Goal: Check status: Check status

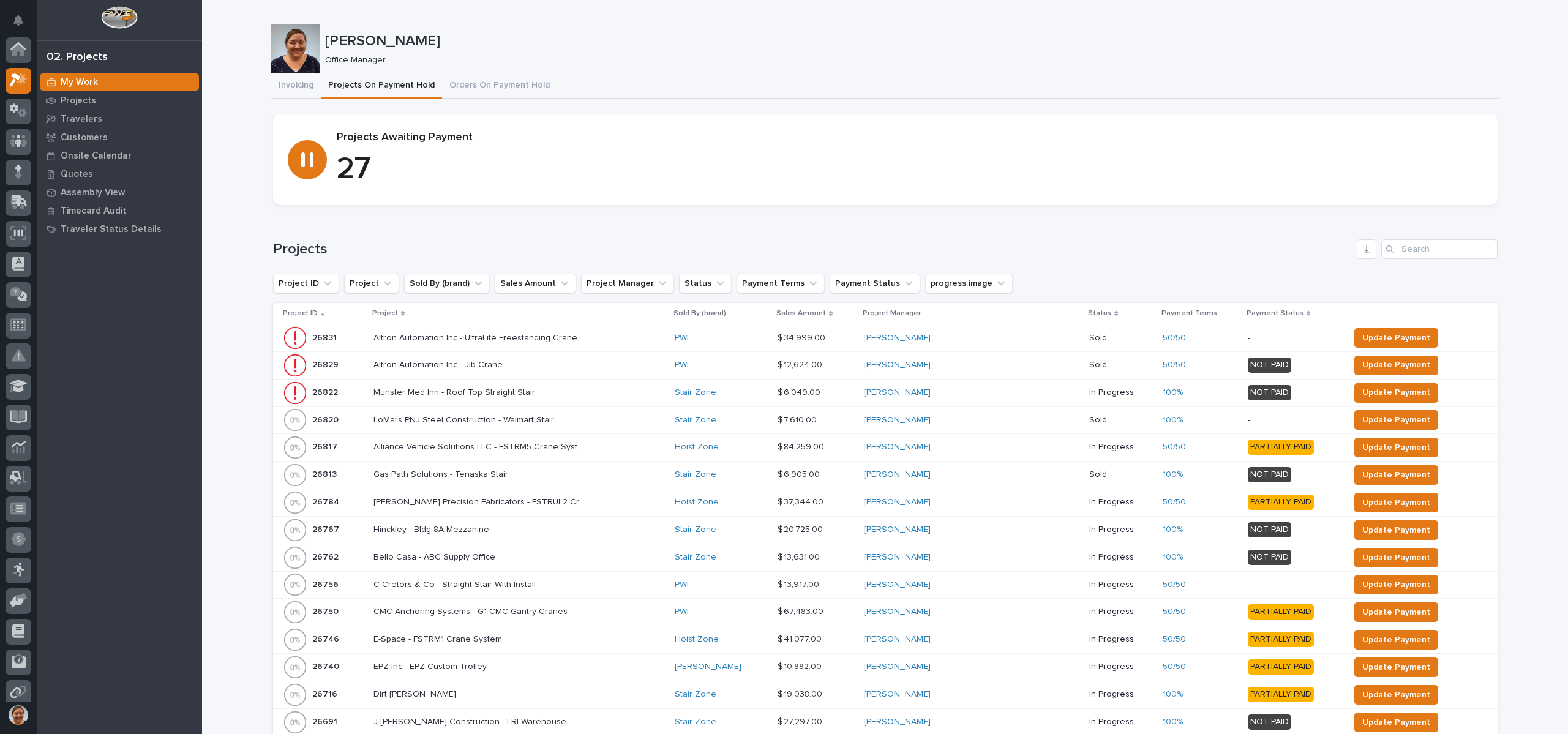
scroll to position [31, 0]
click at [134, 103] on div "Projects" at bounding box center [119, 100] width 159 height 17
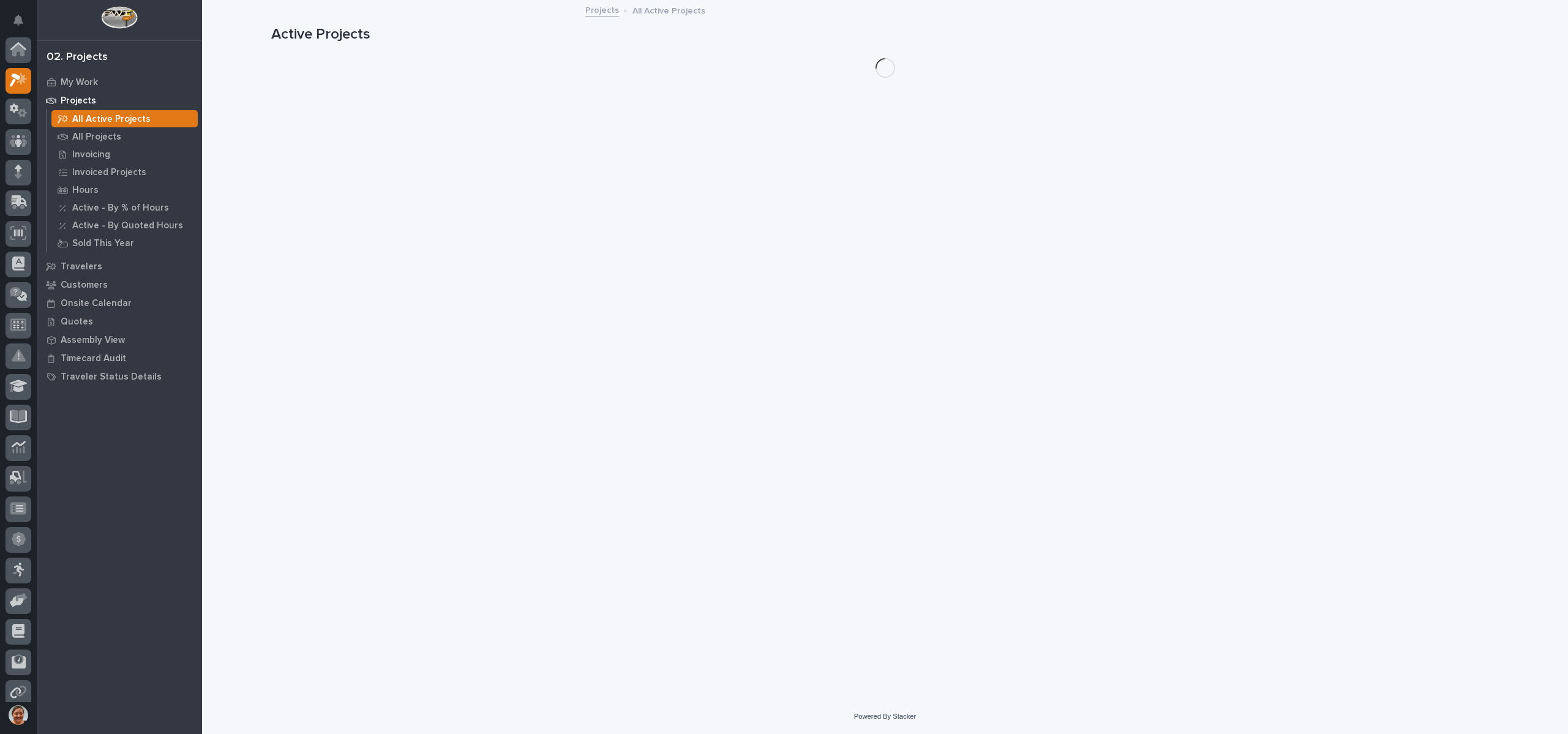
scroll to position [31, 0]
click at [91, 131] on p "All Projects" at bounding box center [97, 137] width 49 height 11
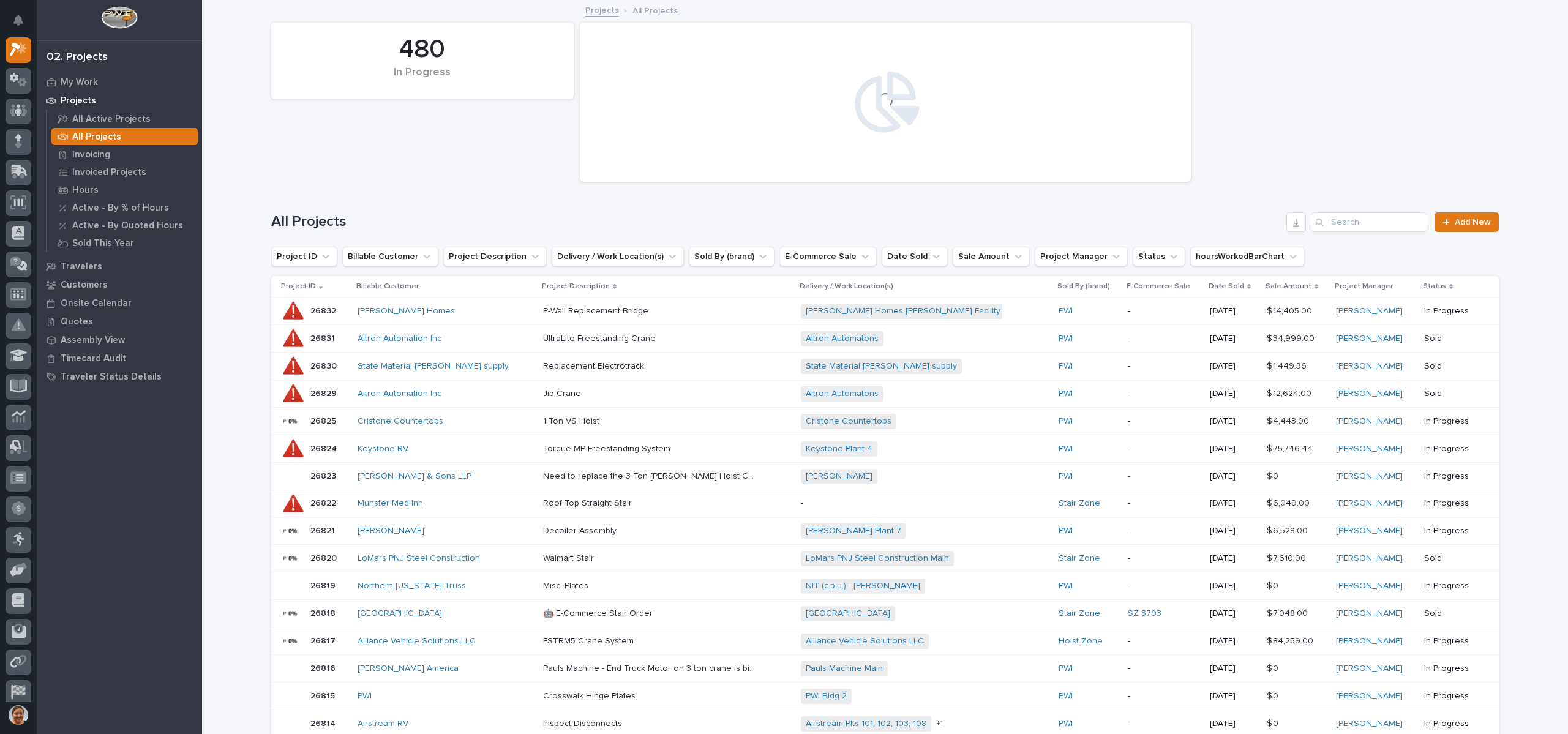
click at [1359, 211] on div "All Projects Add New" at bounding box center [885, 217] width 1228 height 59
click at [1355, 229] on input "Search" at bounding box center [1369, 222] width 116 height 20
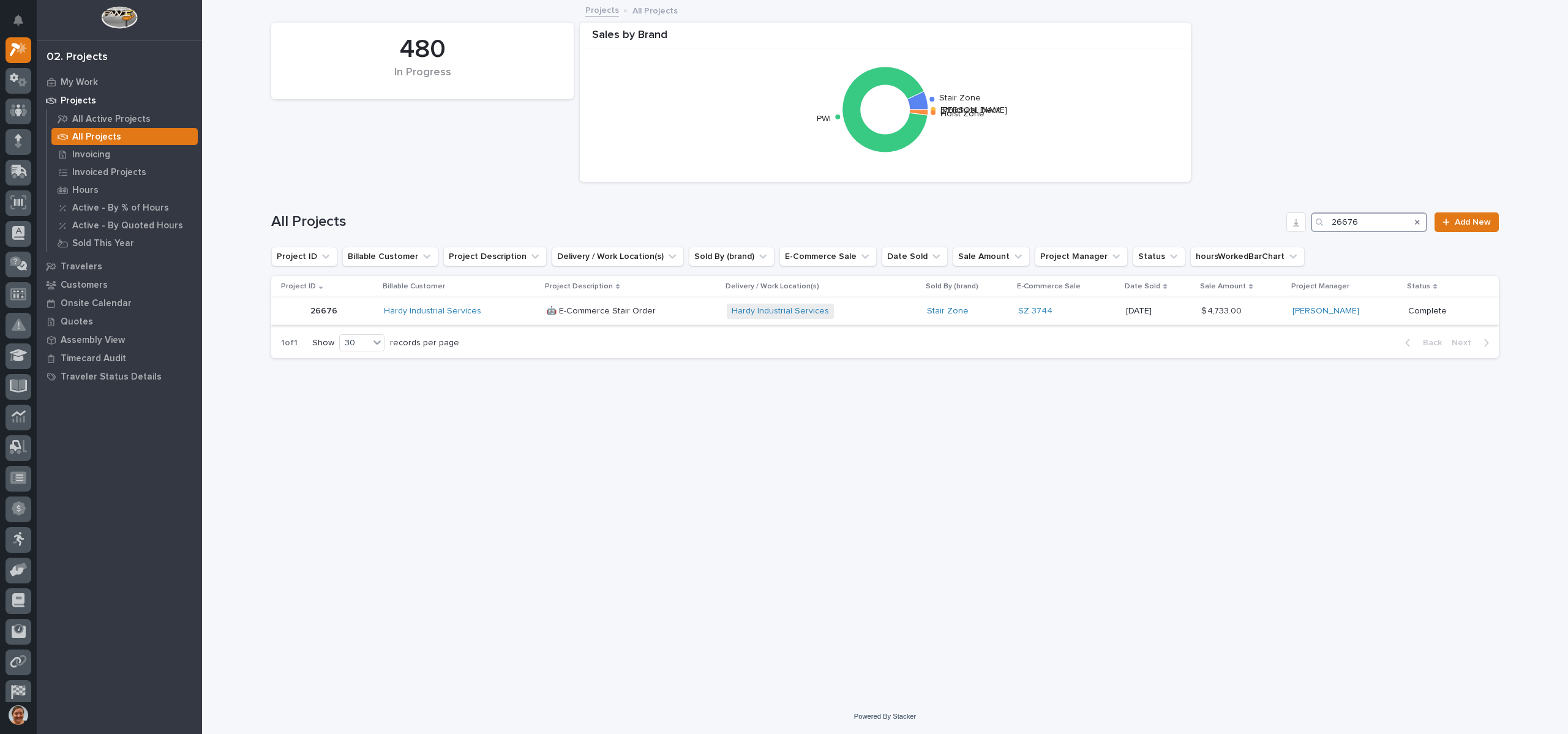
type input "26676"
click at [330, 309] on p "26676" at bounding box center [325, 310] width 29 height 13
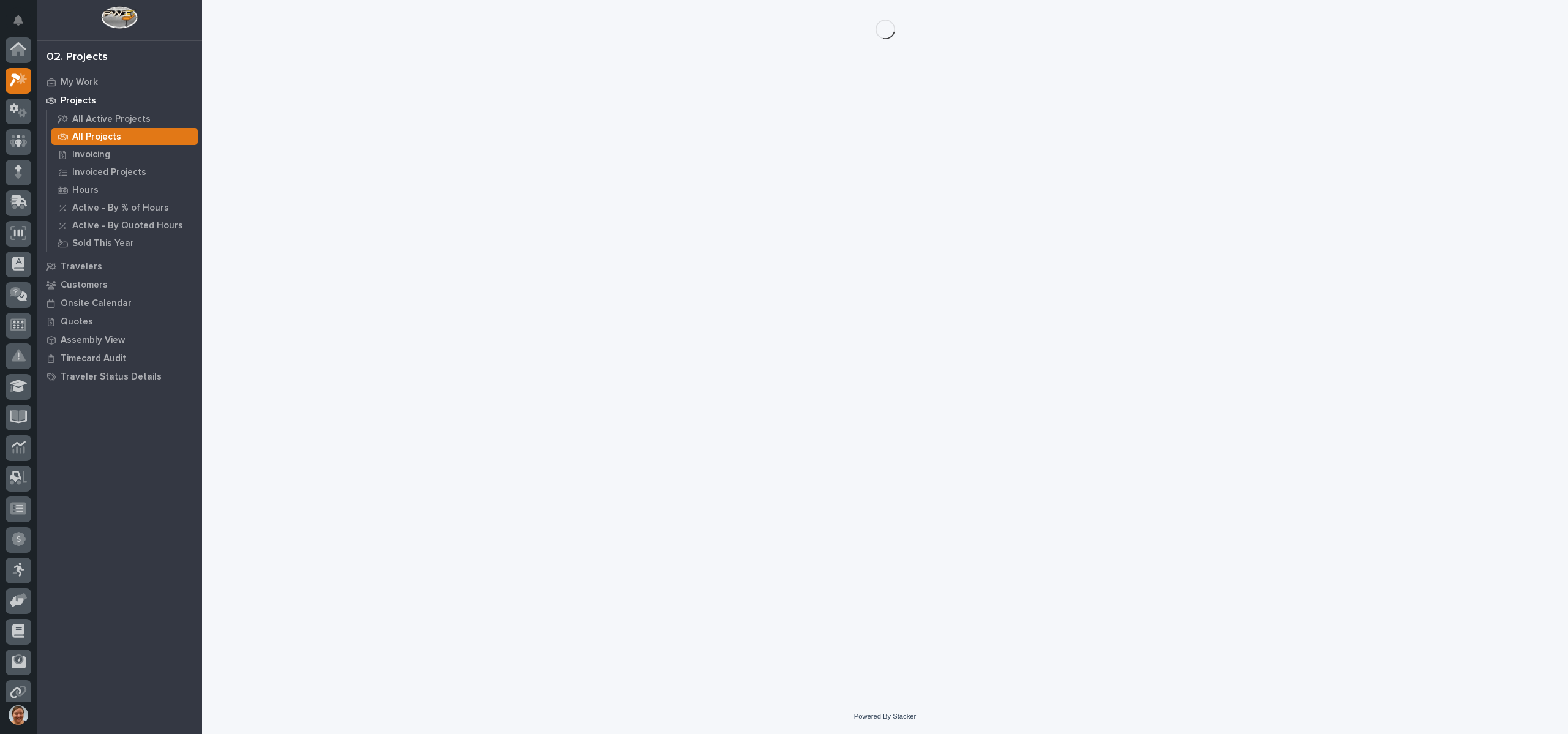
scroll to position [31, 0]
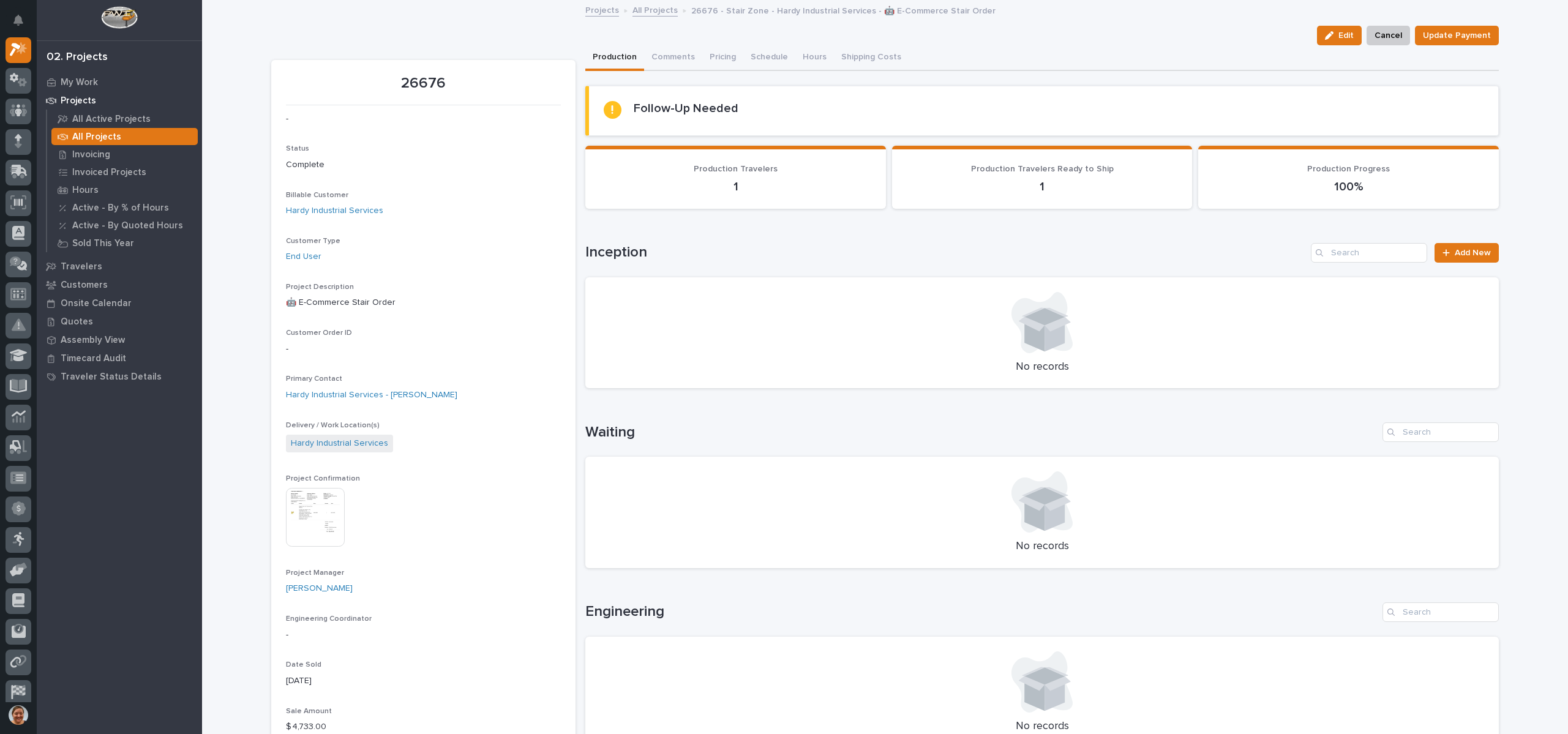
click at [633, 6] on link "All Projects" at bounding box center [655, 9] width 45 height 14
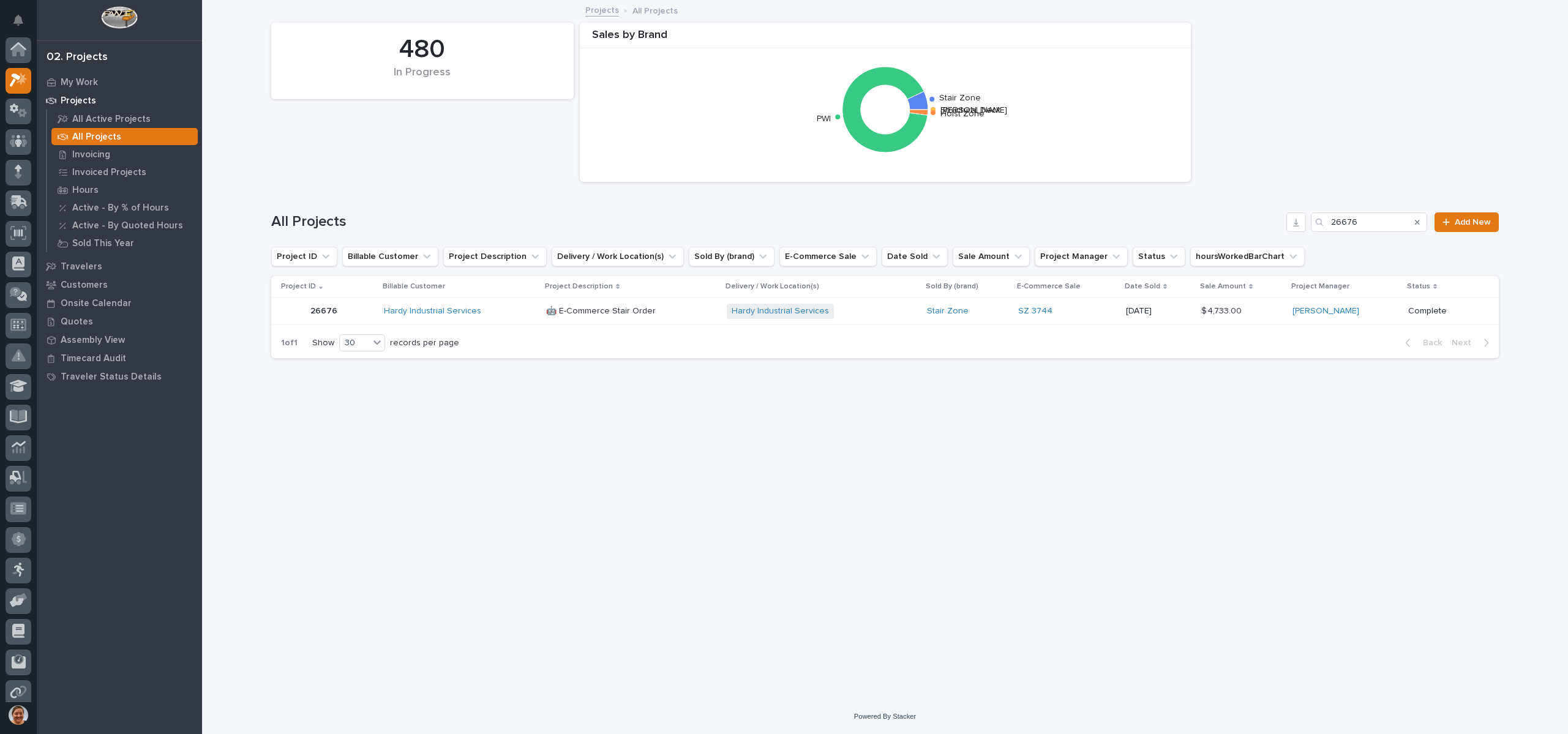
scroll to position [31, 0]
drag, startPoint x: 1376, startPoint y: 221, endPoint x: 1241, endPoint y: 221, distance: 135.0
click at [1241, 221] on div "All Projects 26676 Add New" at bounding box center [885, 222] width 1228 height 20
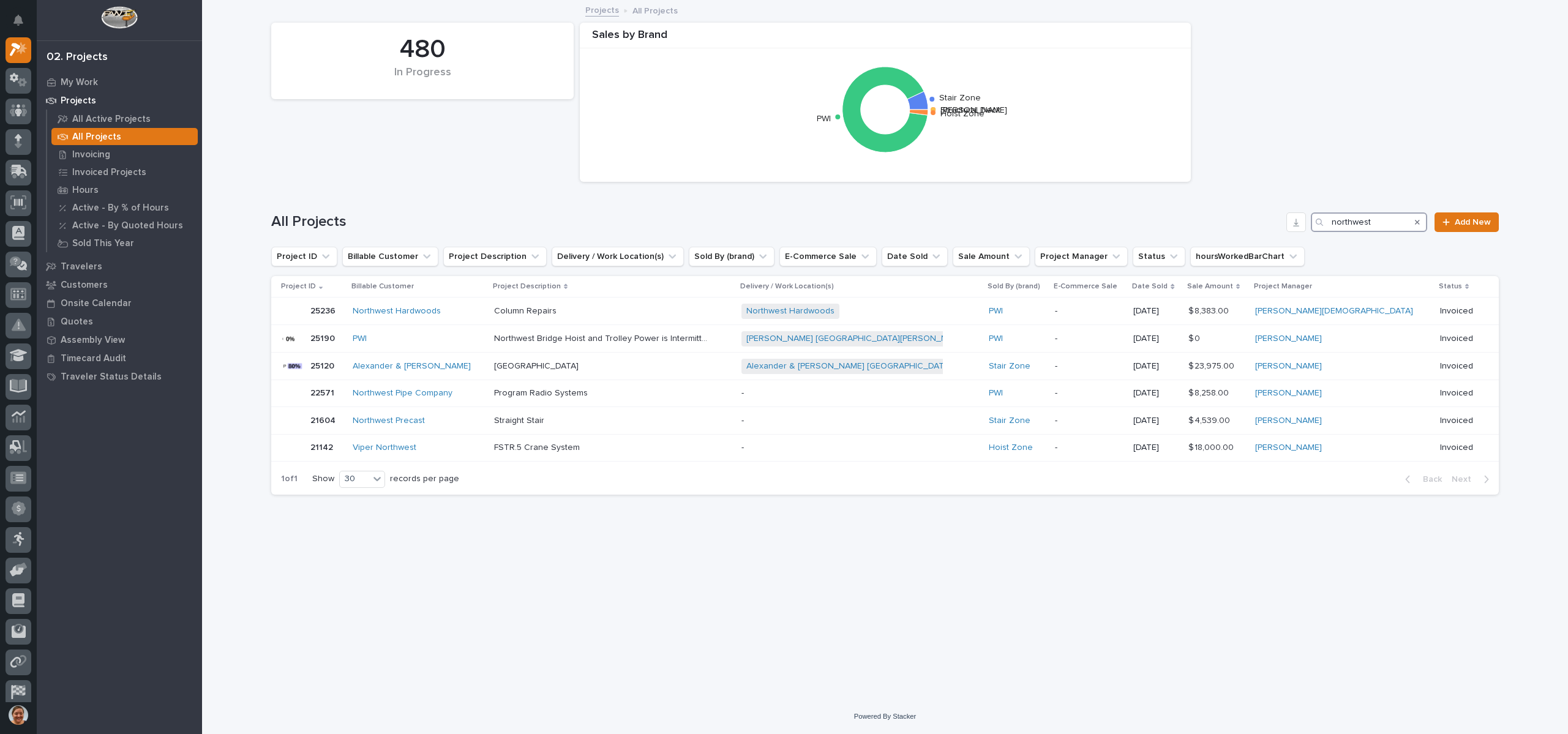
drag, startPoint x: 1376, startPoint y: 219, endPoint x: 1178, endPoint y: 214, distance: 198.1
click at [1181, 212] on div "All Projects northwest Add New" at bounding box center [885, 222] width 1228 height 20
type input "26021"
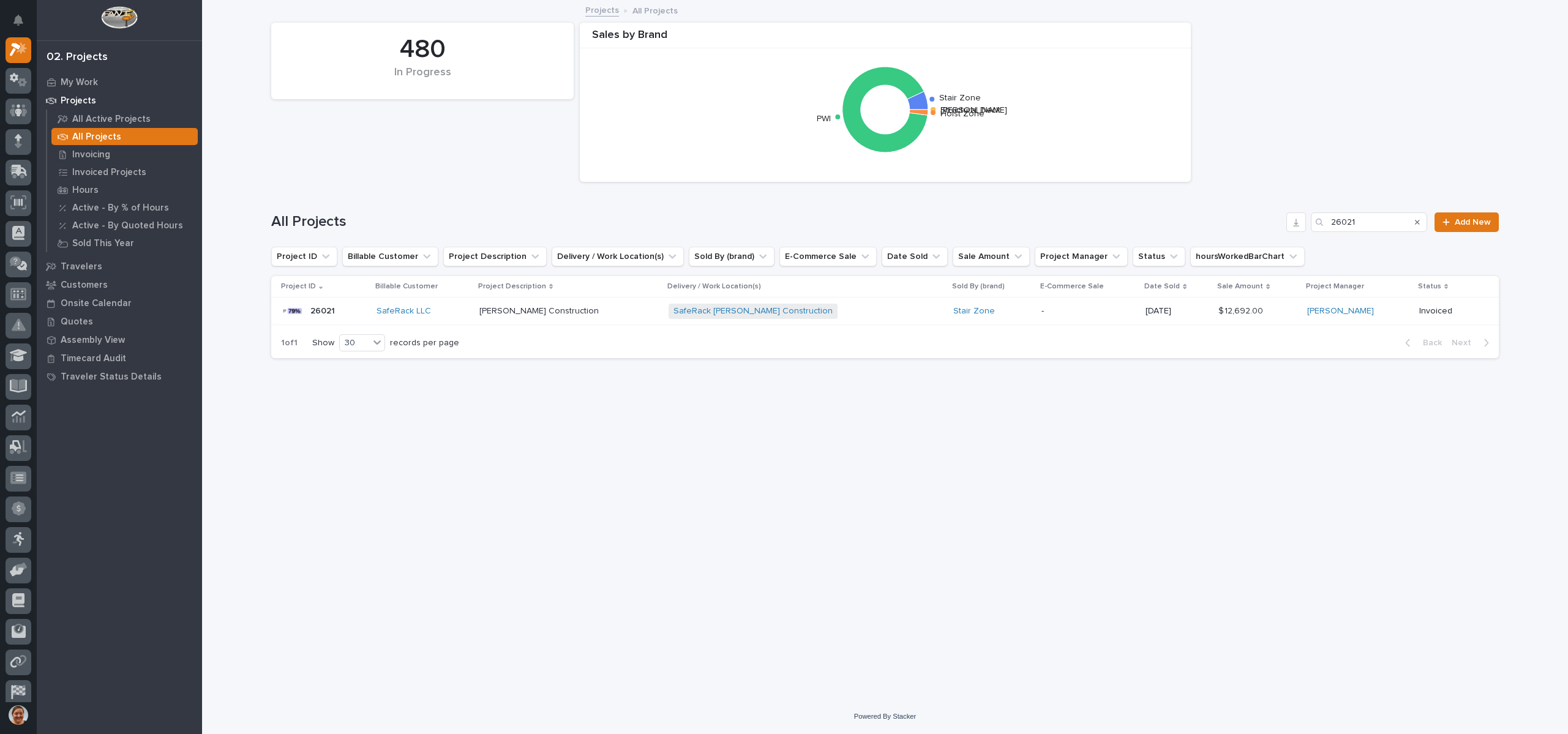
click at [322, 309] on p "26021" at bounding box center [324, 310] width 27 height 13
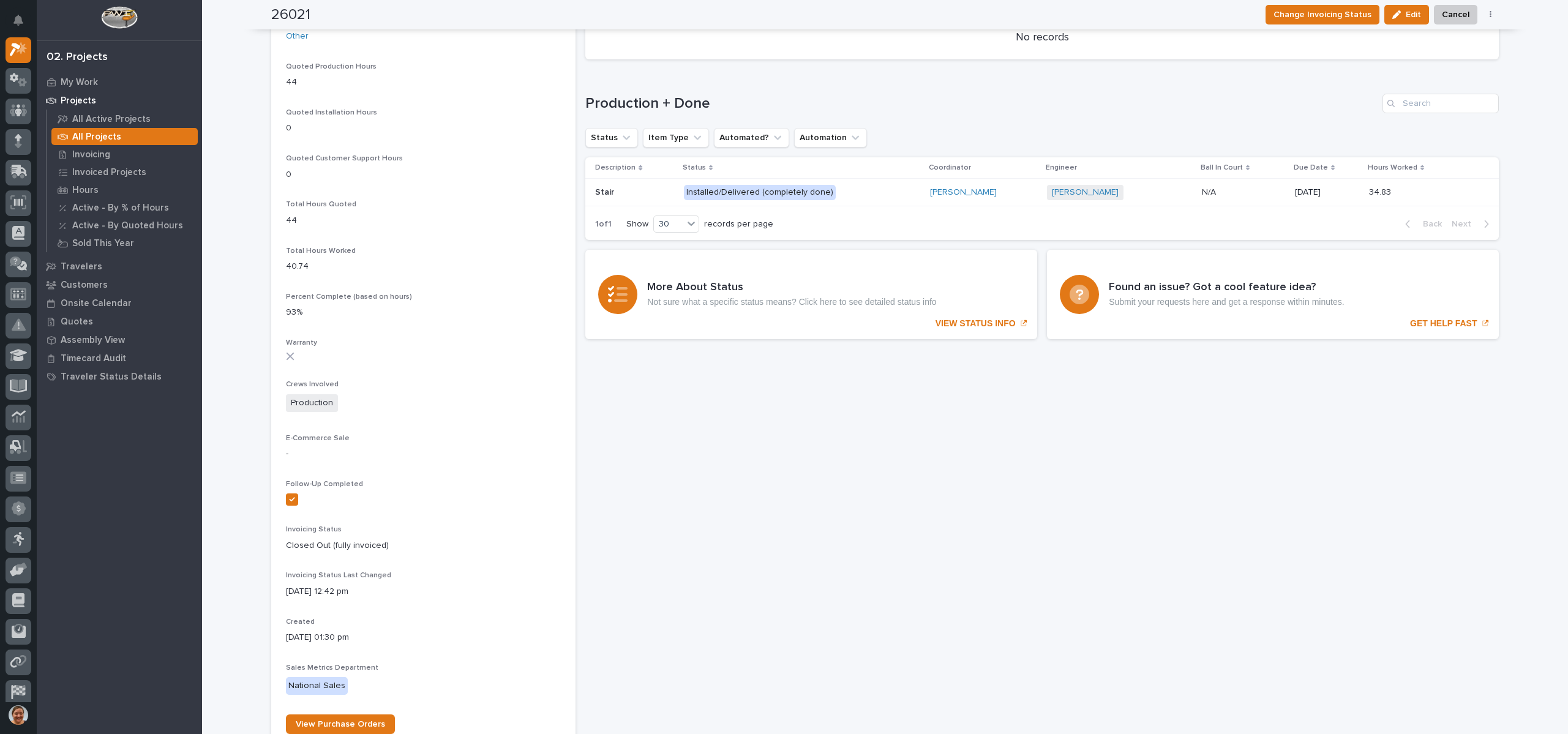
scroll to position [735, 0]
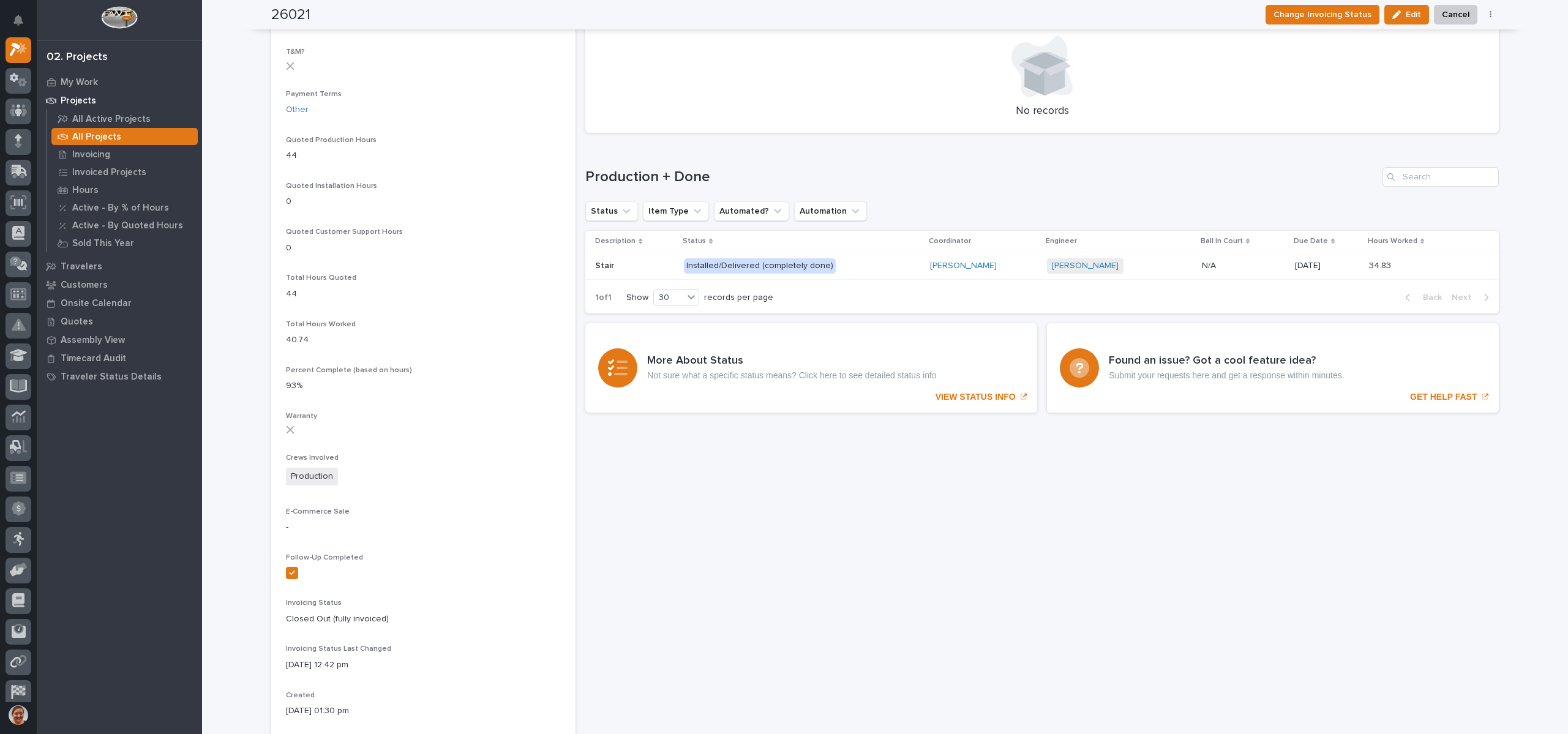
click at [634, 265] on p at bounding box center [634, 265] width 78 height 11
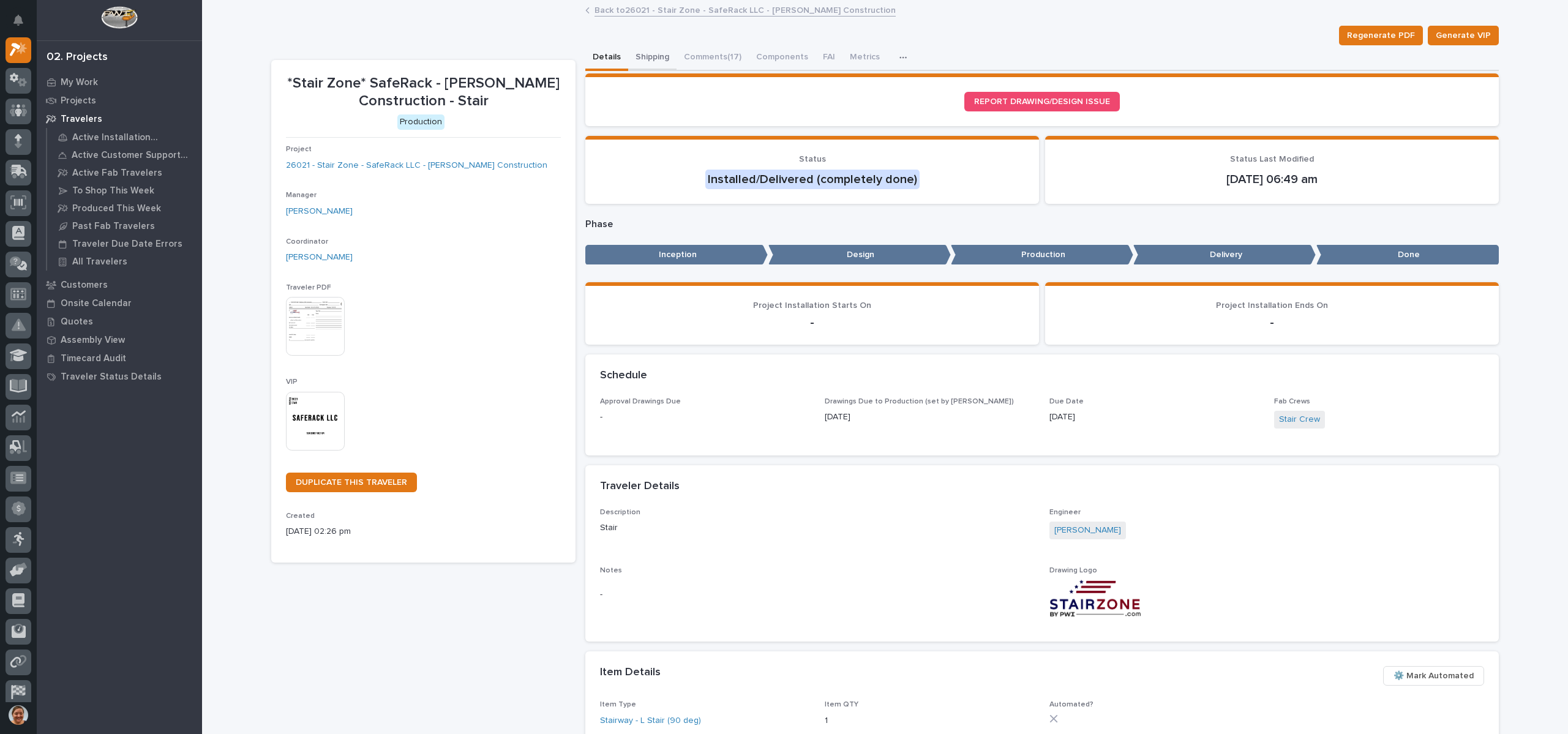
click at [646, 58] on button "Shipping" at bounding box center [653, 58] width 48 height 26
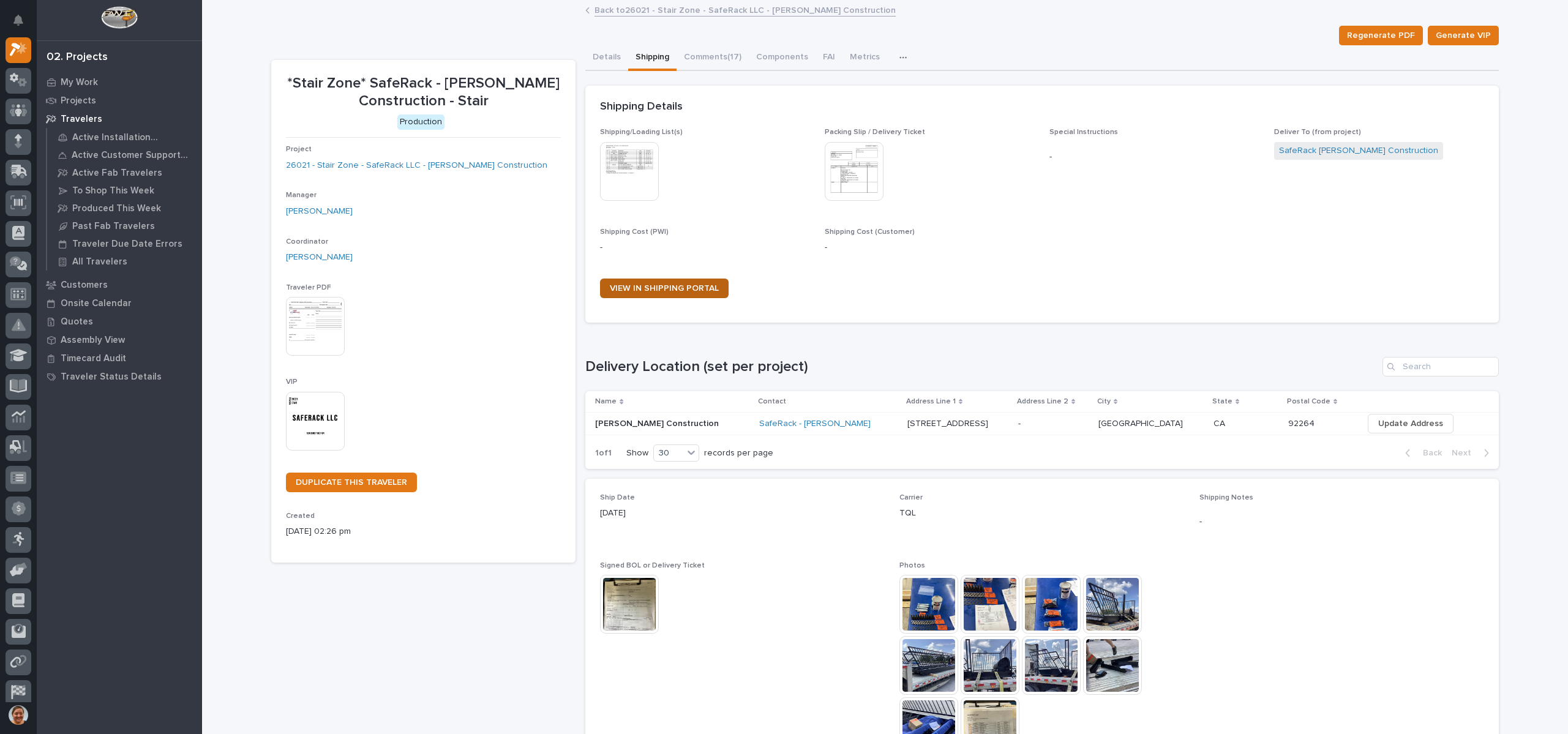
click at [671, 292] on span "VIEW IN SHIPPING PORTAL" at bounding box center [664, 288] width 109 height 9
click at [624, 10] on link "Back to 26021 - Stair Zone - SafeRack LLC - [PERSON_NAME] Construction" at bounding box center [745, 9] width 301 height 14
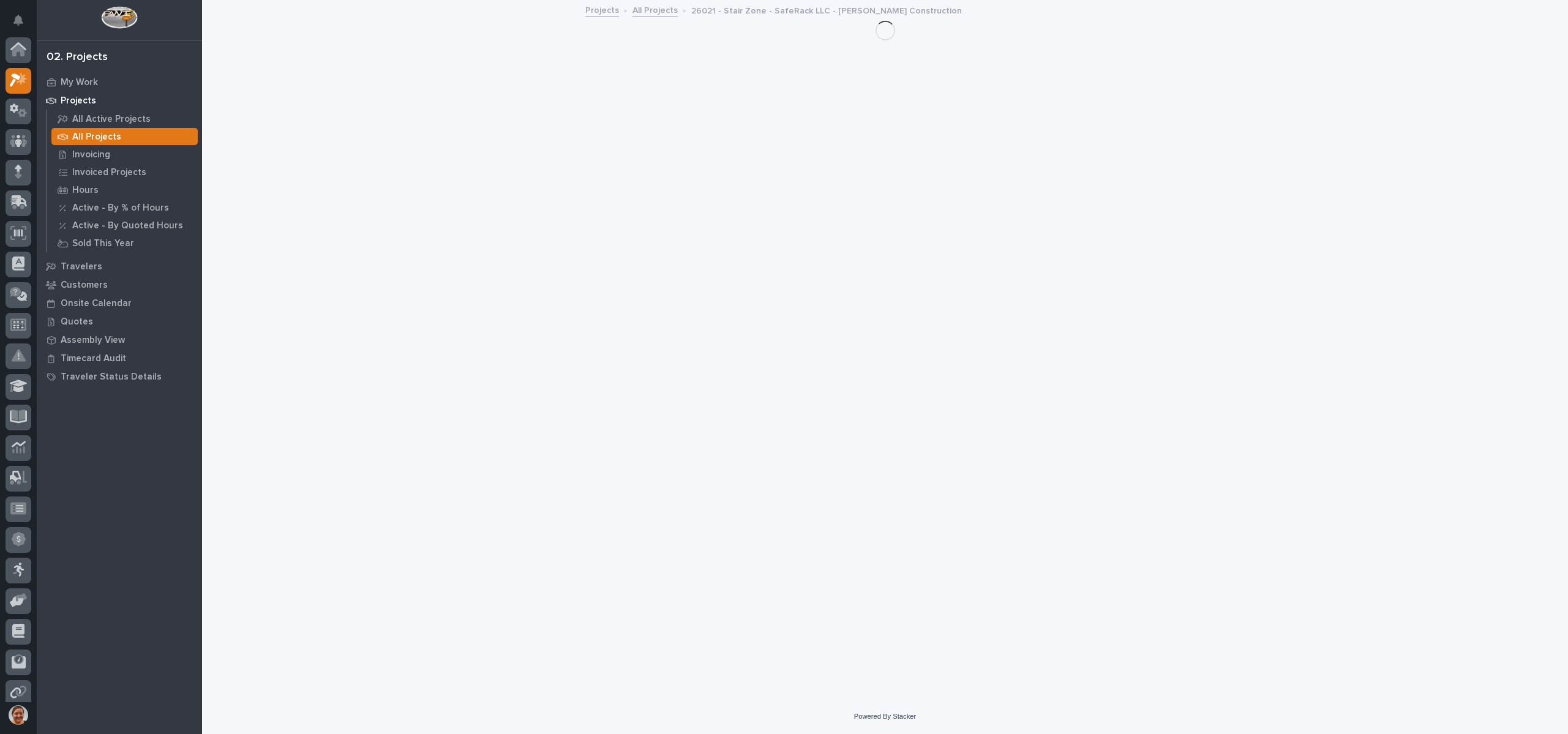
scroll to position [31, 0]
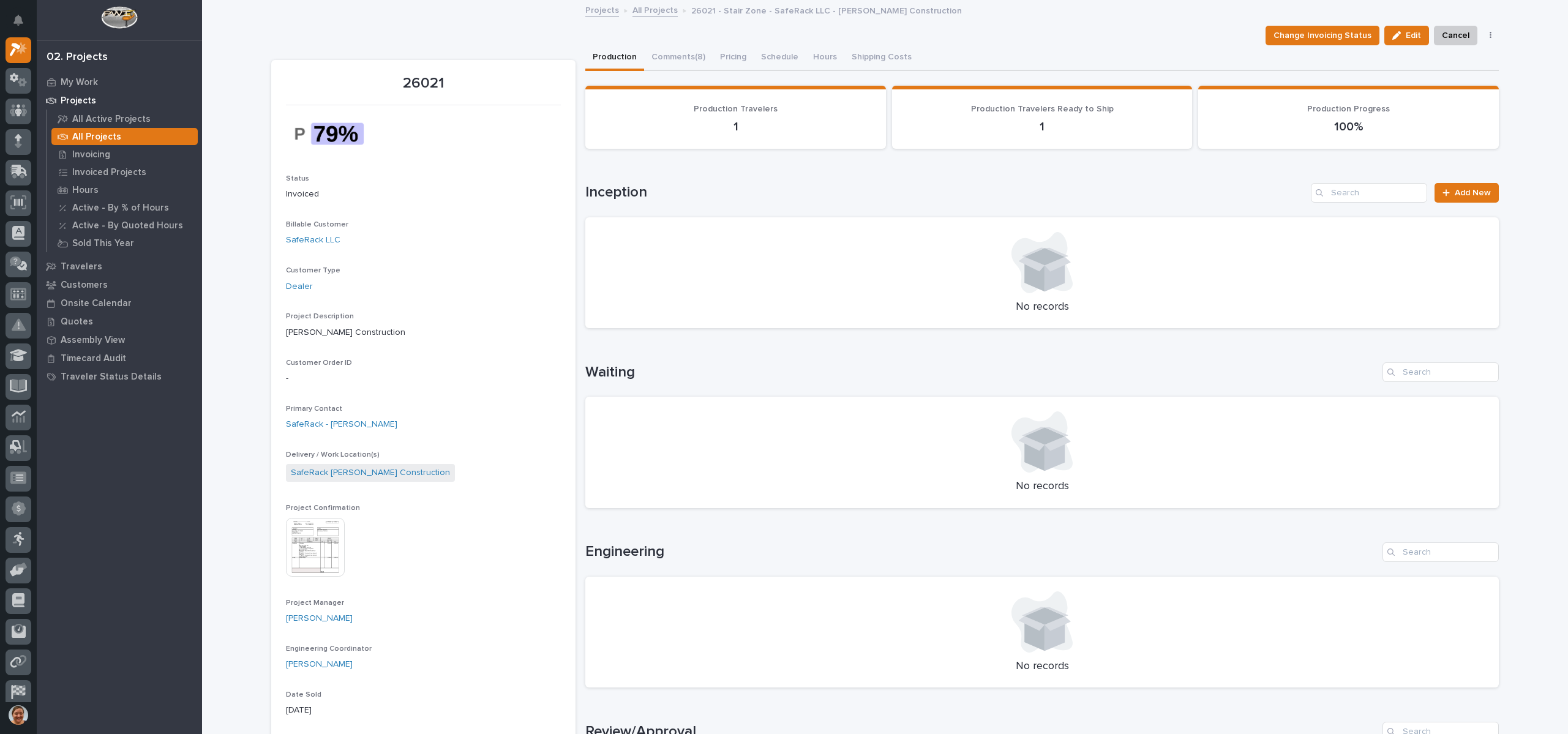
click at [654, 9] on link "All Projects" at bounding box center [655, 9] width 45 height 14
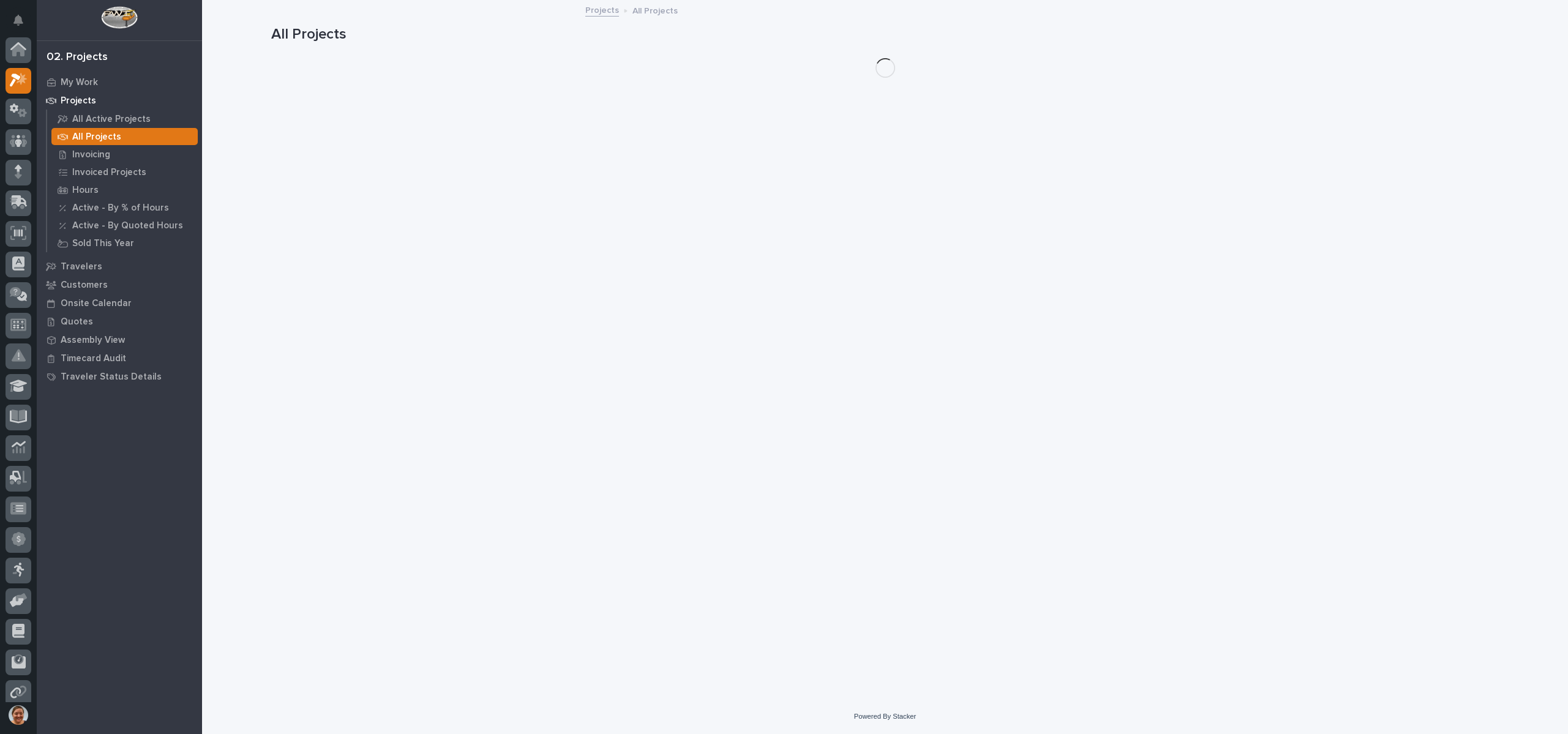
scroll to position [31, 0]
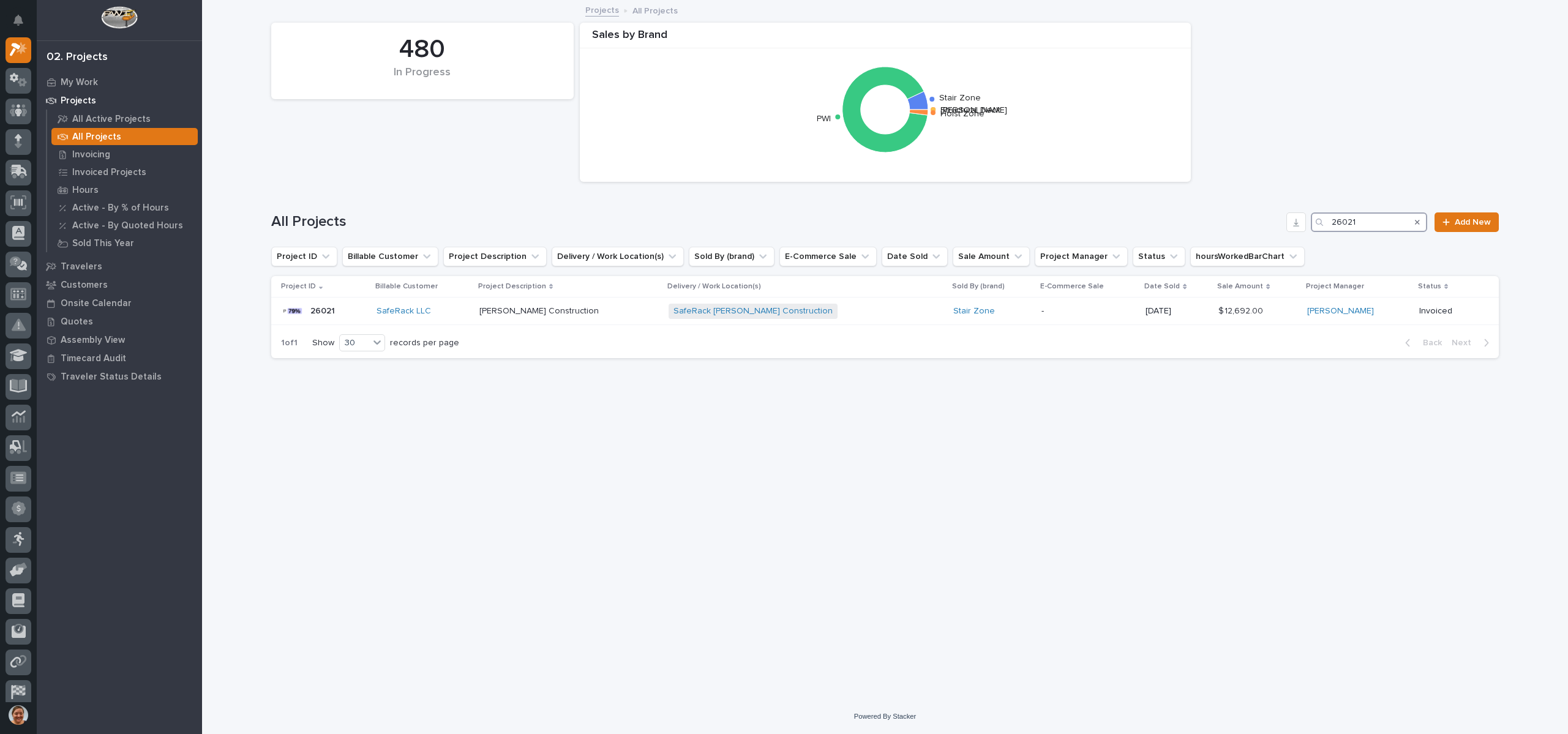
drag, startPoint x: 1378, startPoint y: 226, endPoint x: 1243, endPoint y: 238, distance: 135.5
click at [1278, 226] on div "All Projects 26021 Add New" at bounding box center [885, 222] width 1228 height 20
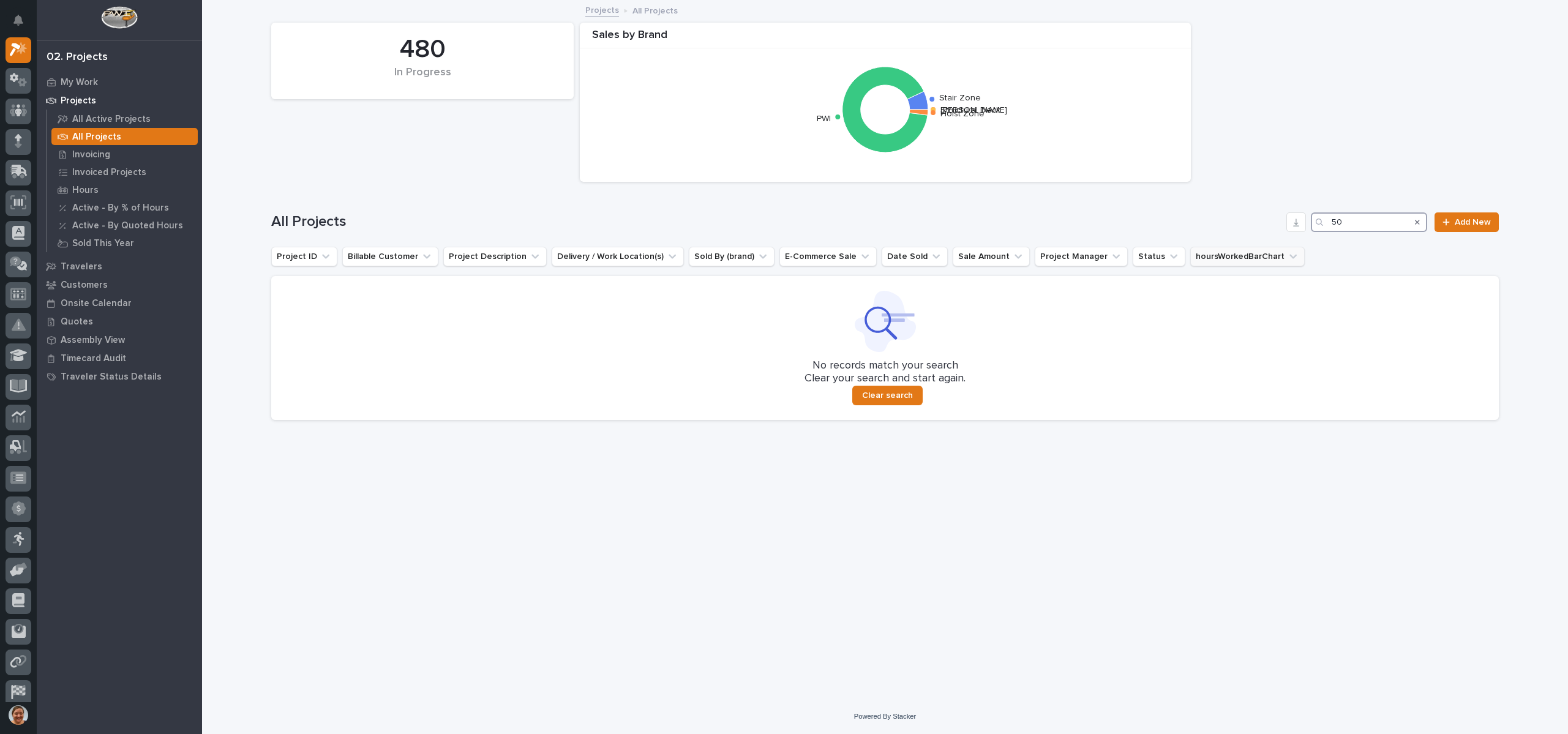
type input "5"
type input "26524"
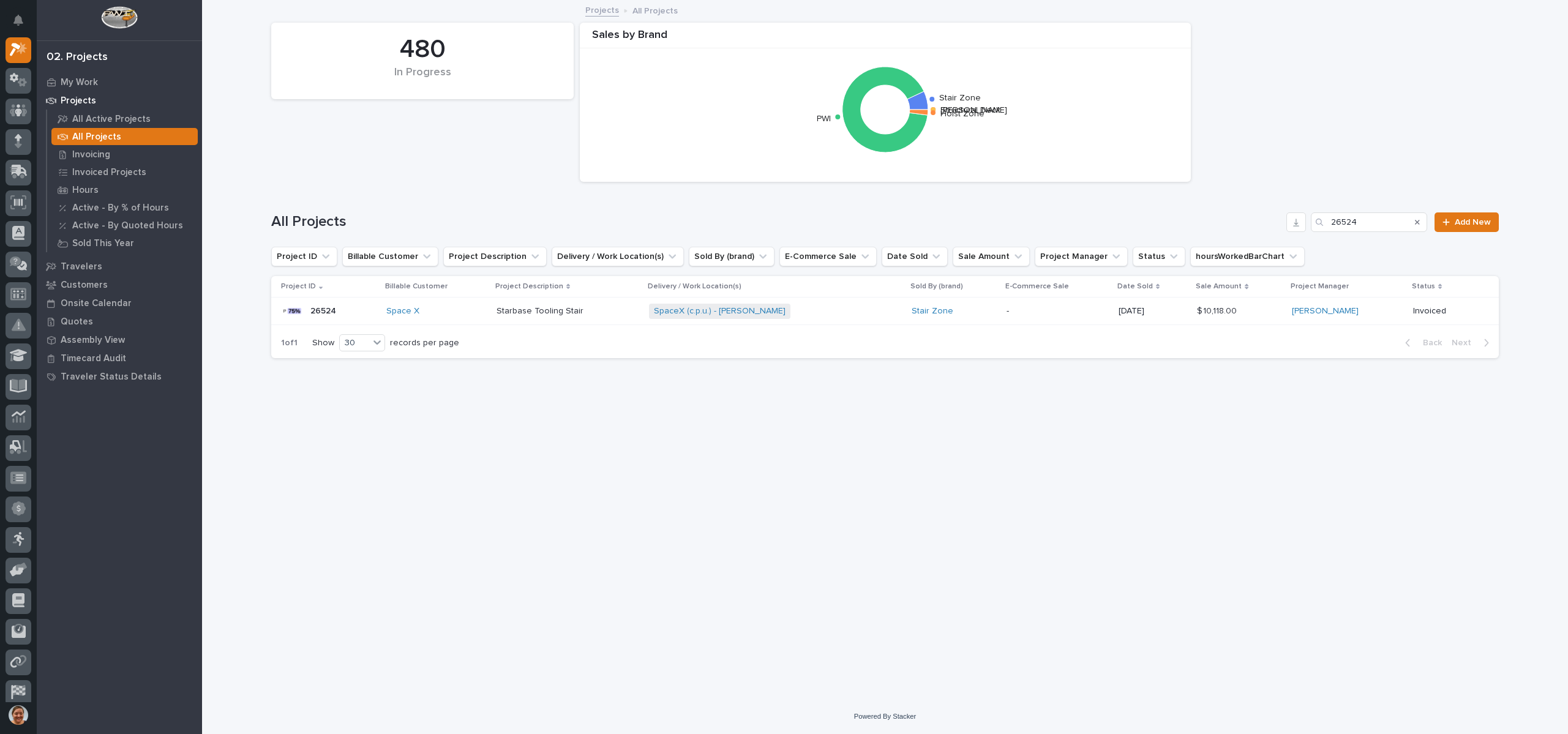
click at [322, 314] on p "26524" at bounding box center [325, 310] width 28 height 13
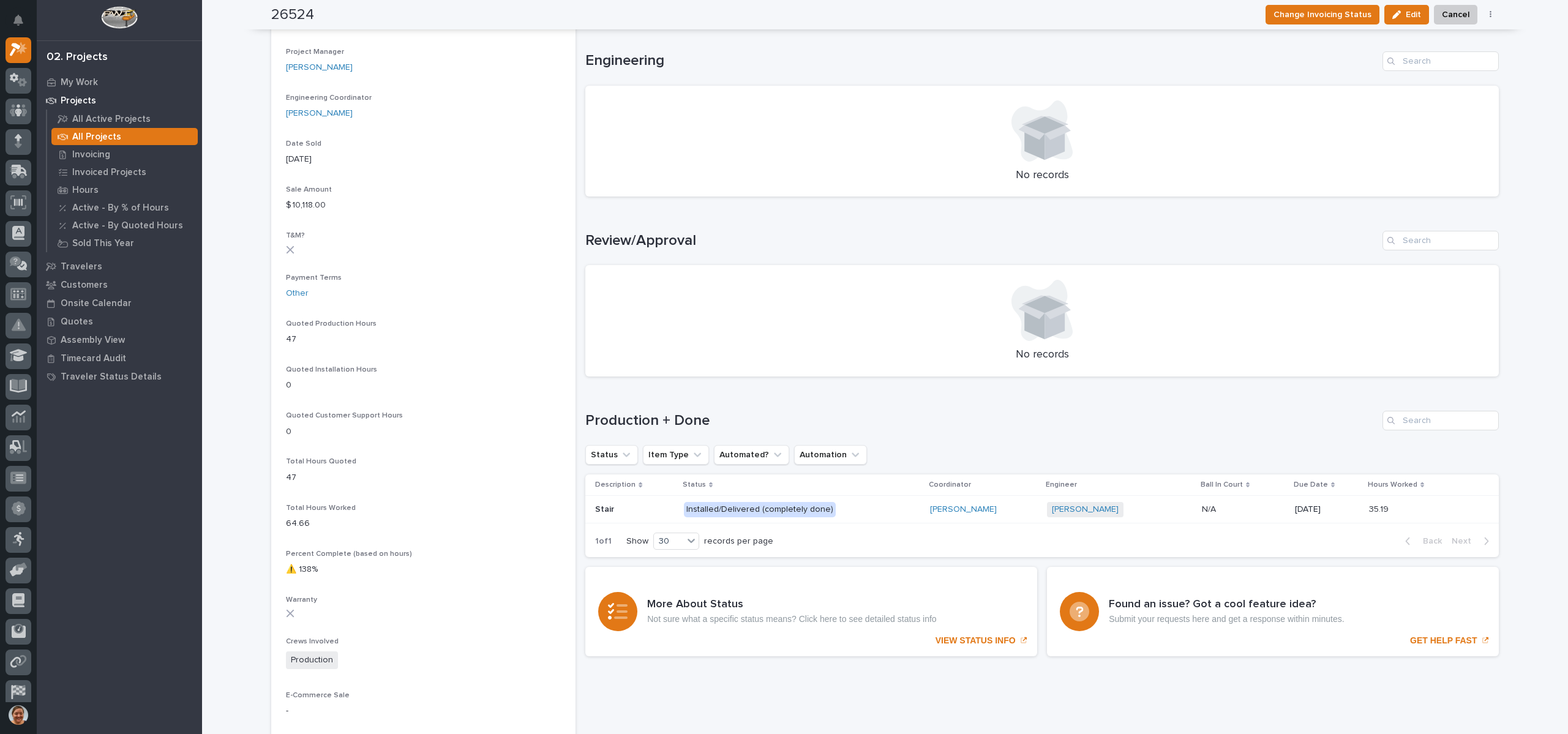
scroll to position [735, 0]
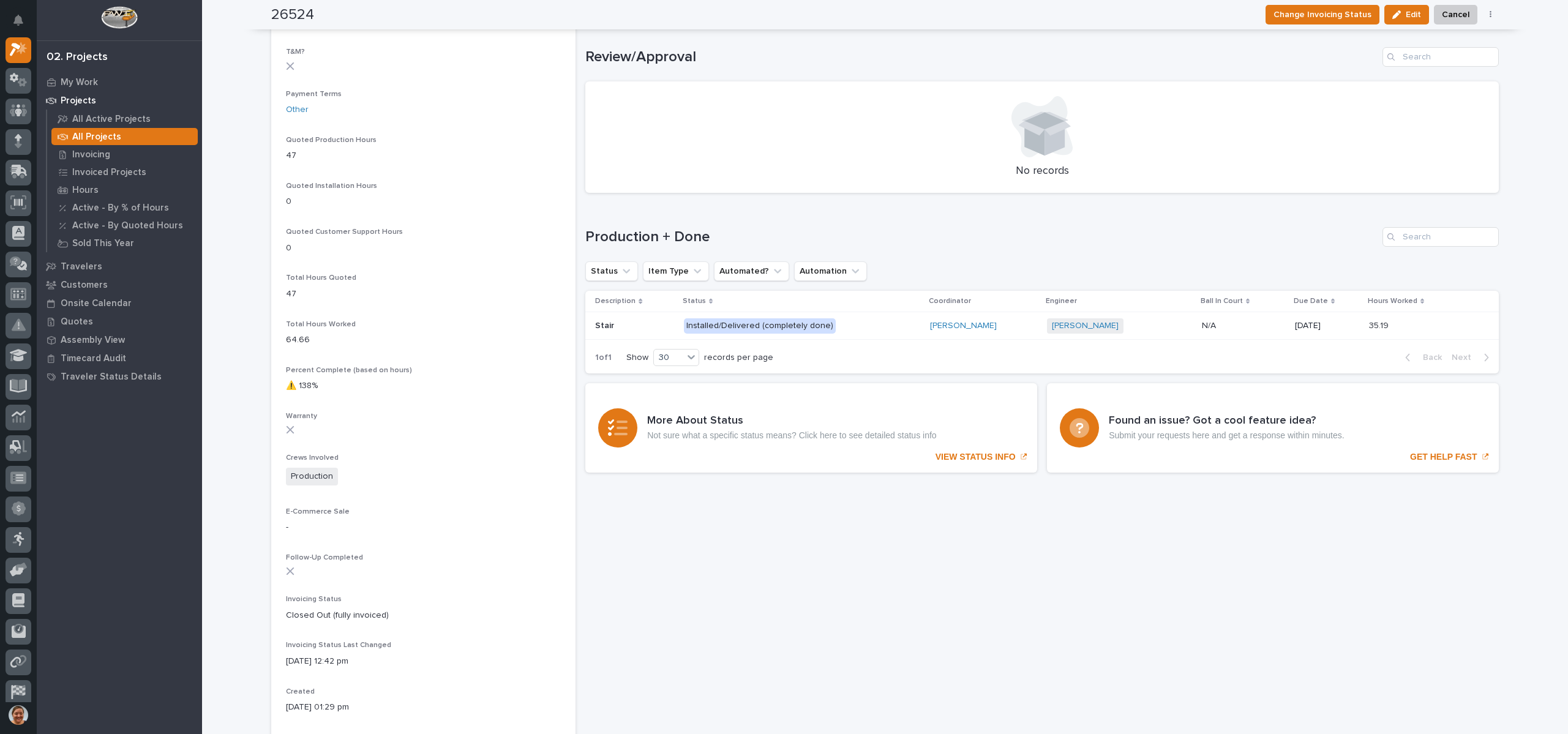
click at [619, 327] on p at bounding box center [634, 326] width 78 height 11
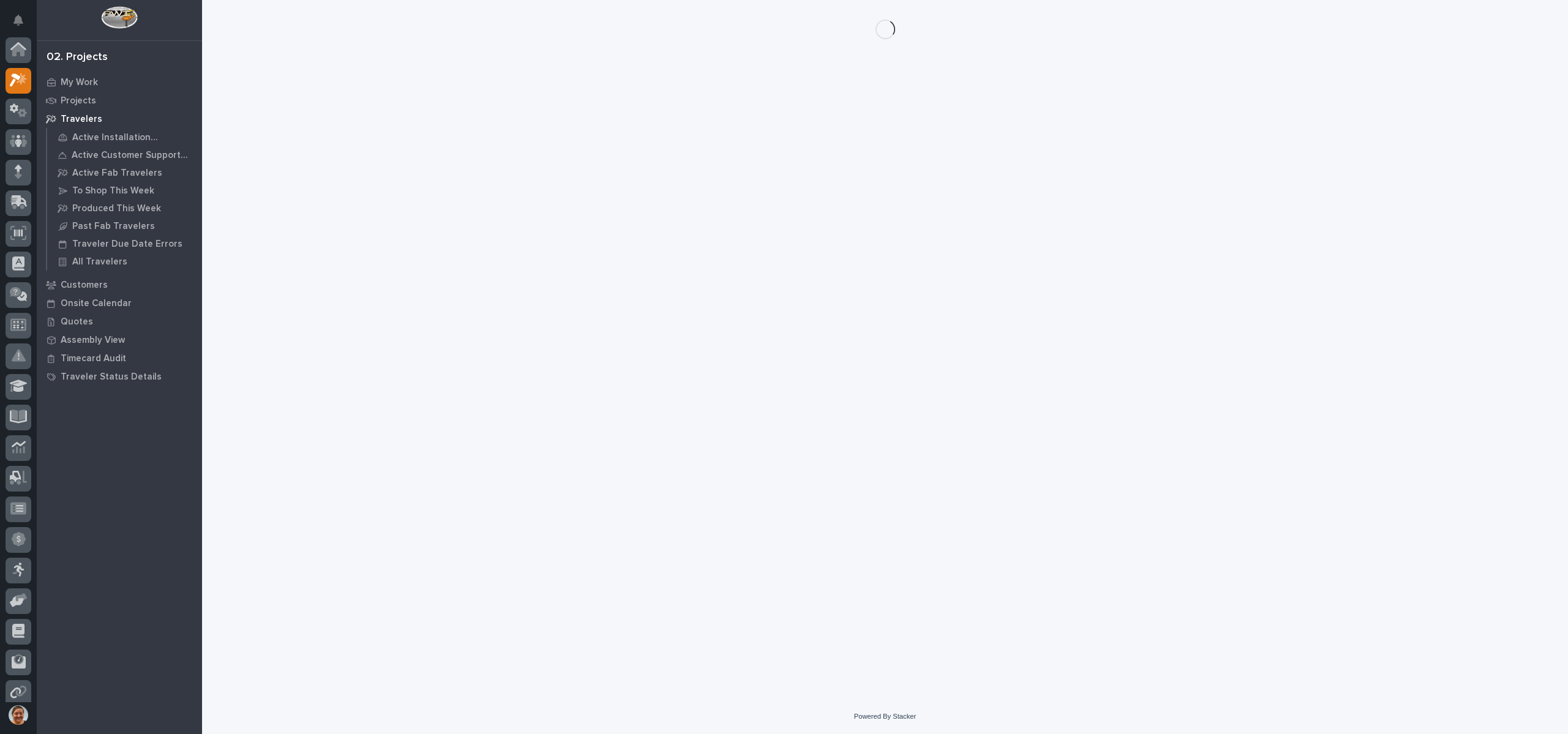
scroll to position [31, 0]
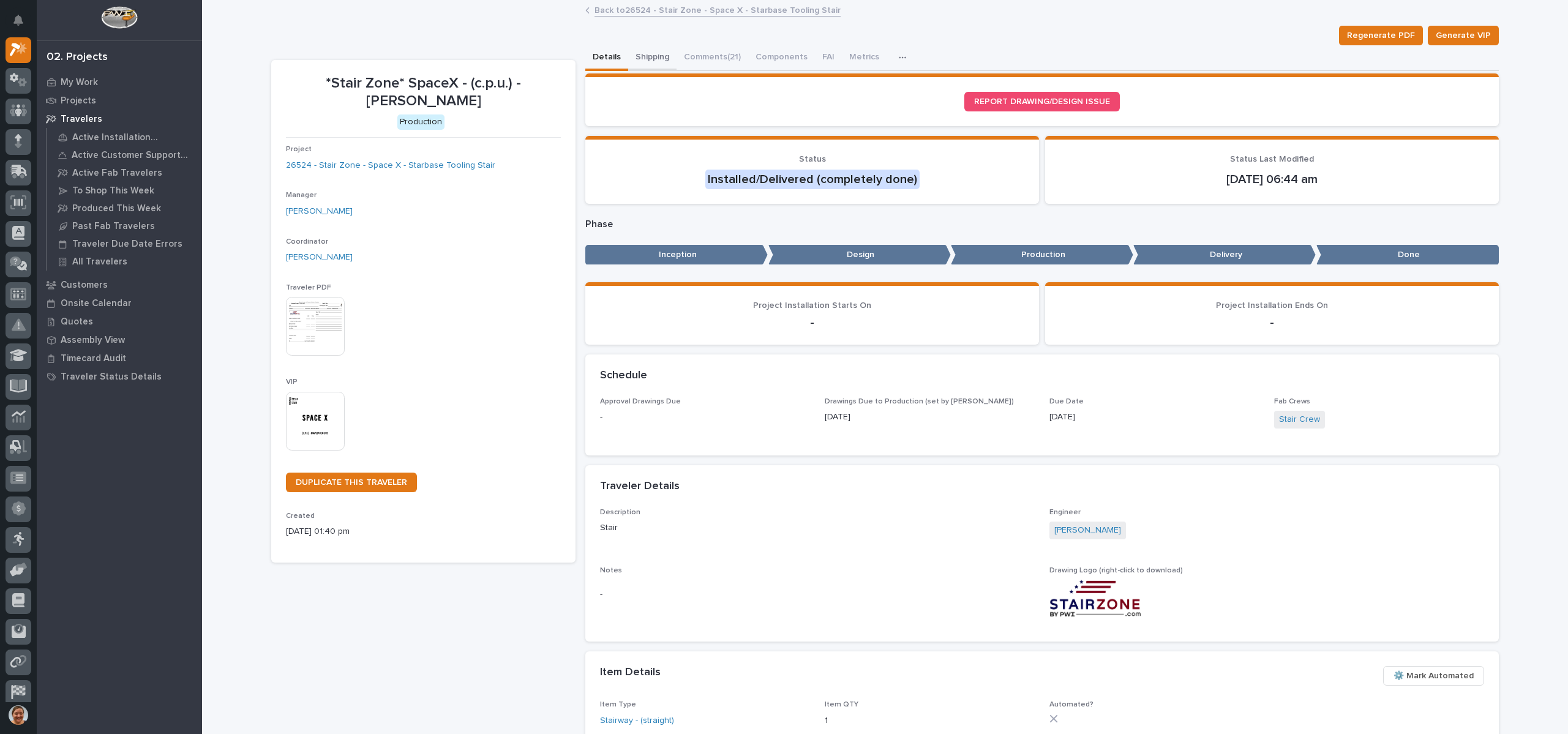
click at [657, 53] on button "Shipping" at bounding box center [653, 58] width 48 height 26
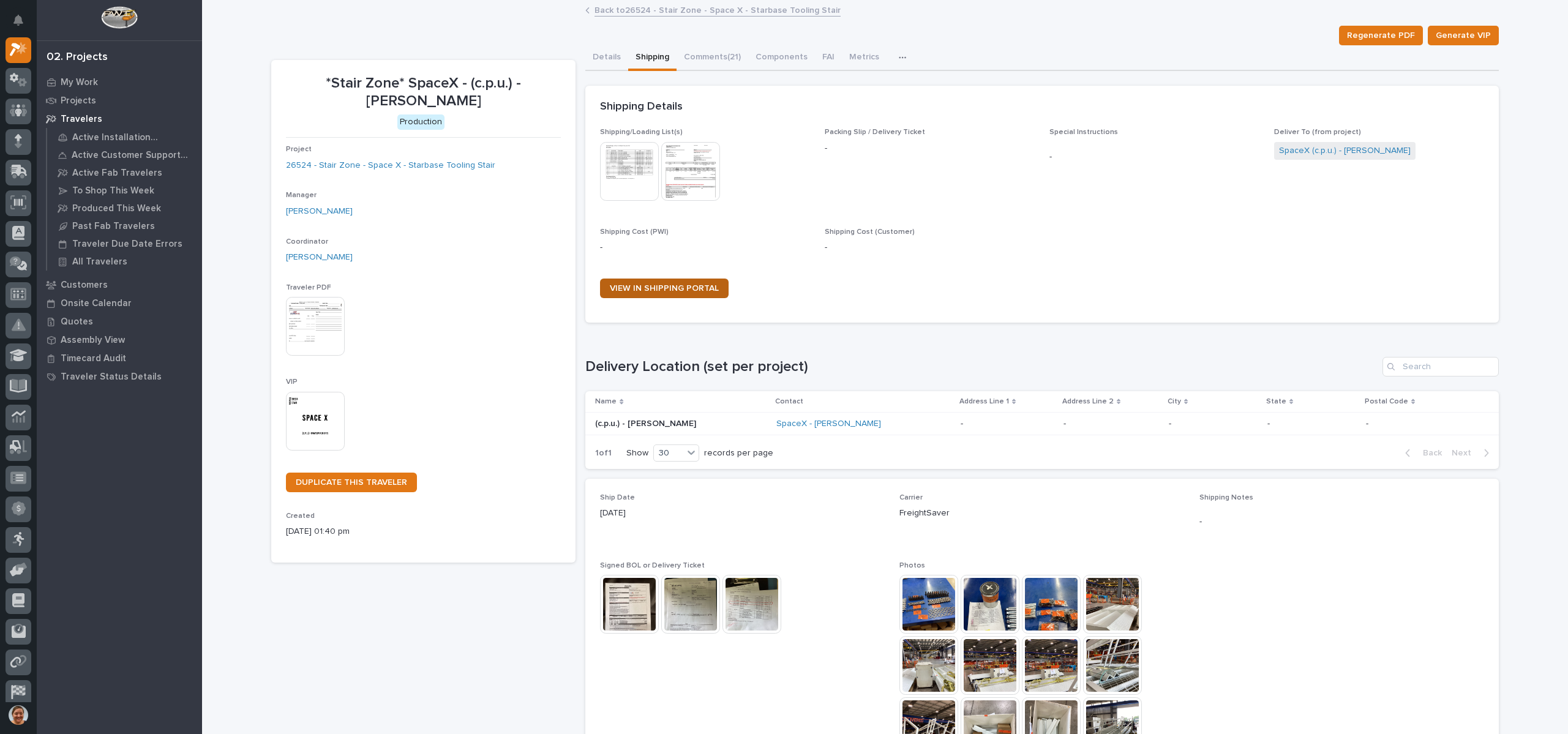
click at [642, 284] on span "VIEW IN SHIPPING PORTAL" at bounding box center [664, 288] width 109 height 9
click at [707, 9] on link "Back to 26524 - Stair Zone - Space X - Starbase Tooling Stair" at bounding box center [717, 9] width 246 height 14
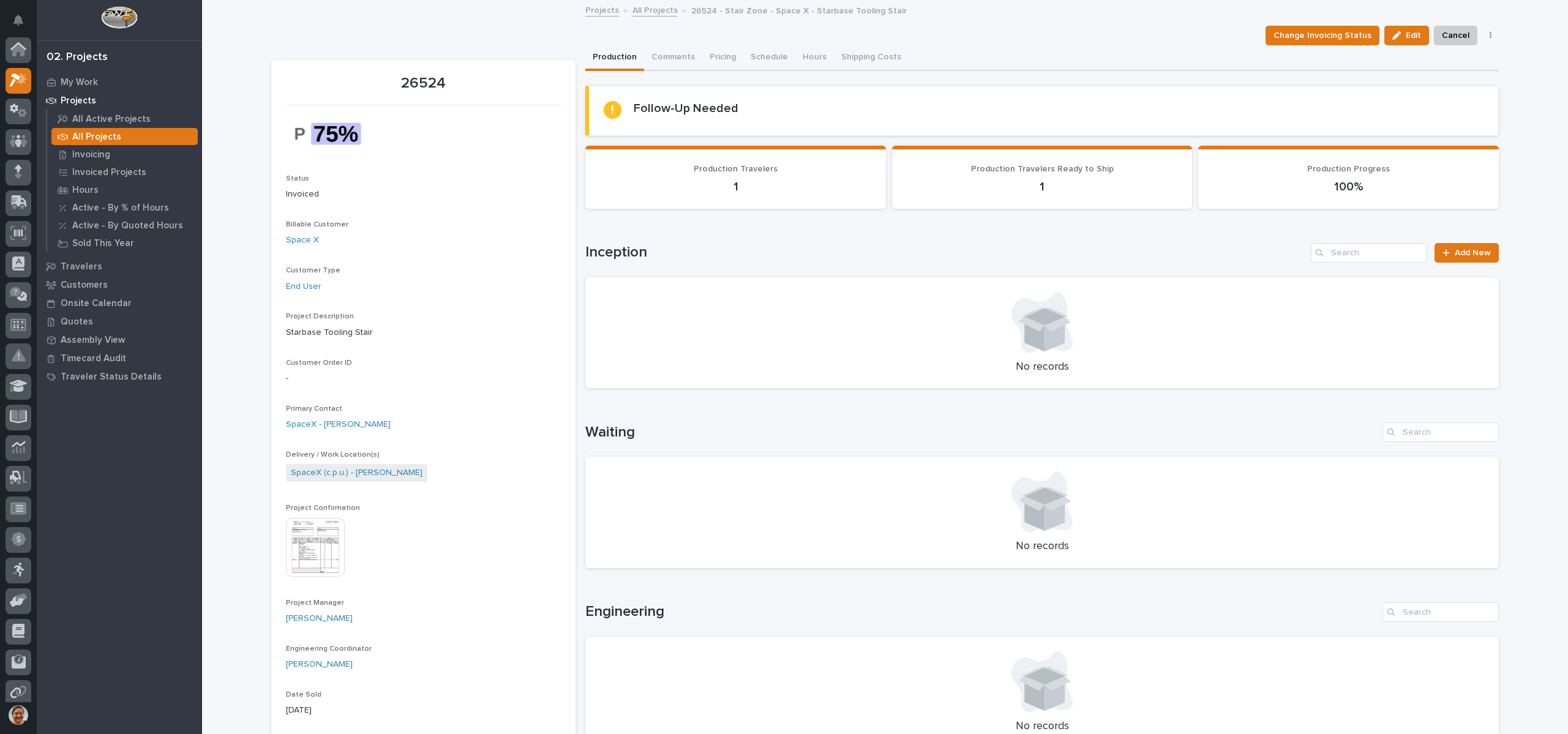
scroll to position [31, 0]
click at [646, 8] on link "All Projects" at bounding box center [655, 9] width 45 height 14
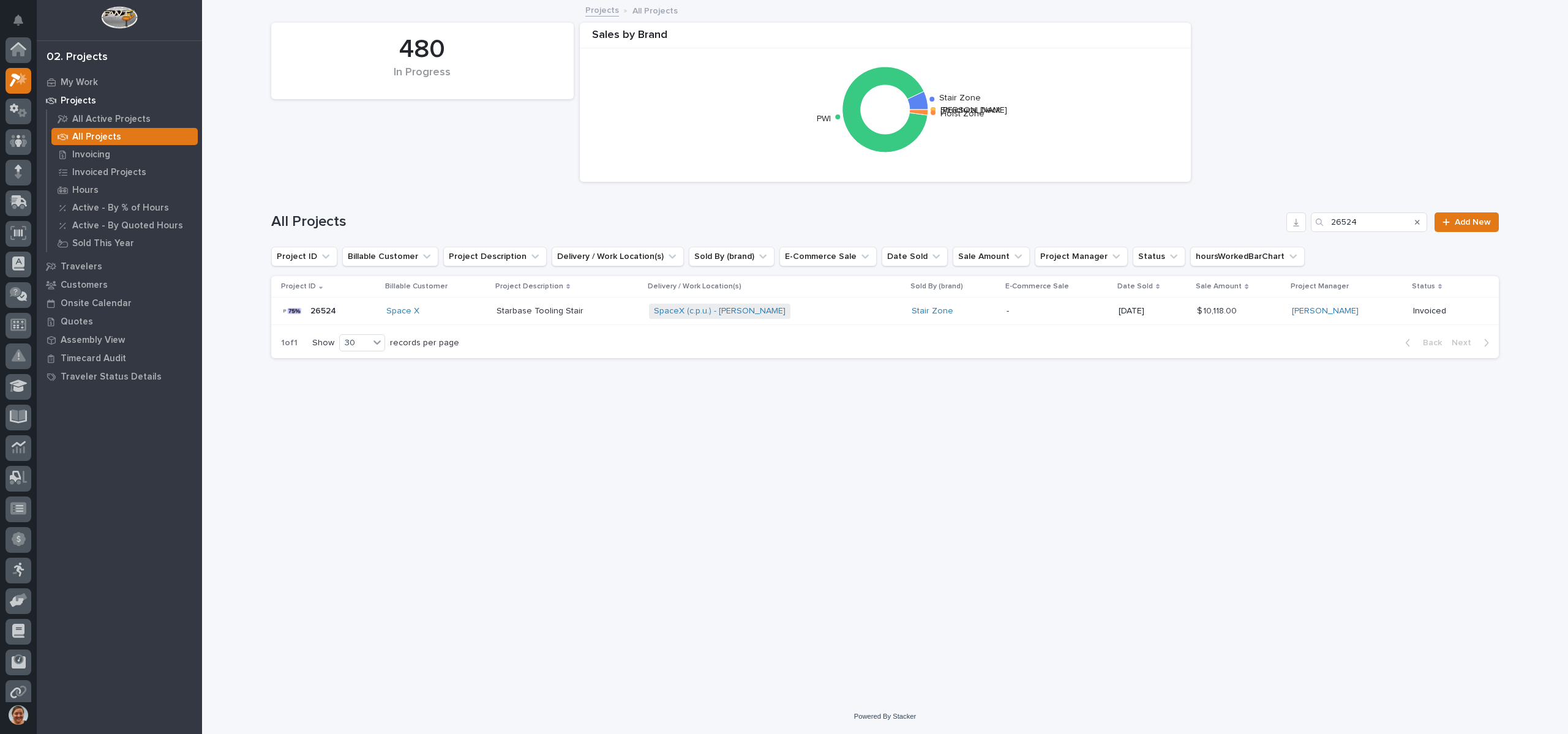
scroll to position [31, 0]
drag, startPoint x: 1383, startPoint y: 219, endPoint x: 1264, endPoint y: 234, distance: 119.9
click at [1273, 231] on div "All Projects 26524 Add New" at bounding box center [885, 222] width 1228 height 20
type input "26343"
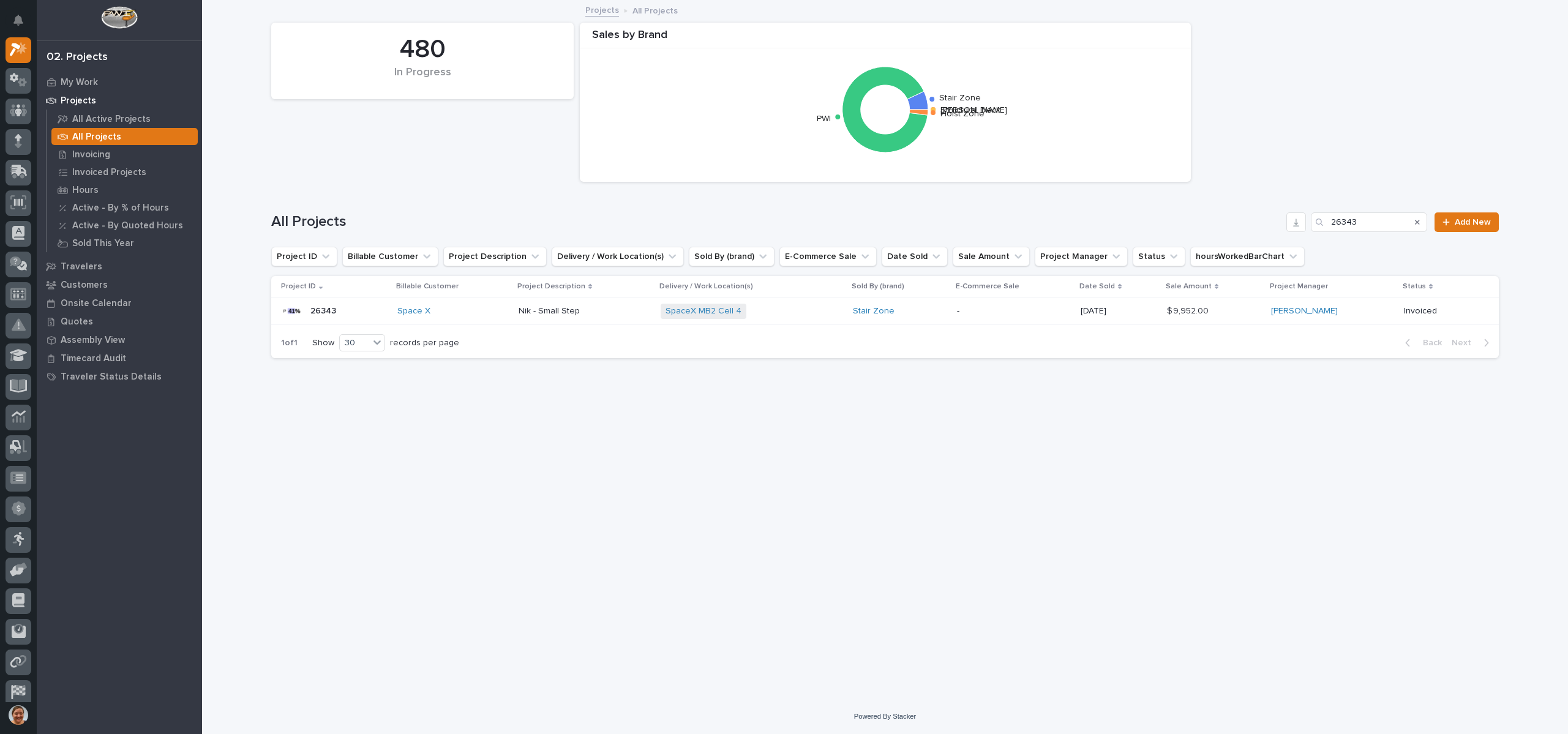
click at [325, 309] on p "26343" at bounding box center [325, 310] width 28 height 13
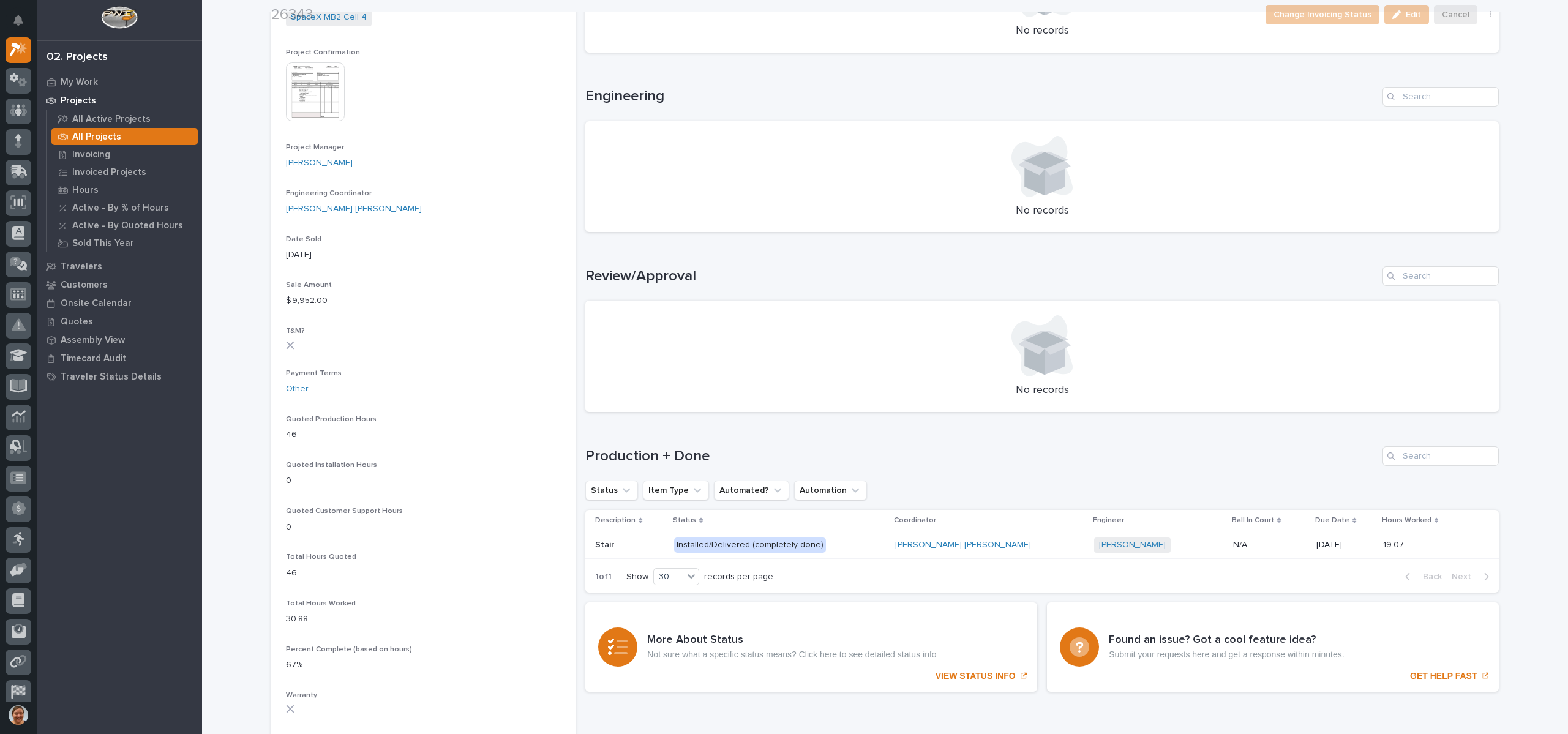
scroll to position [918, 0]
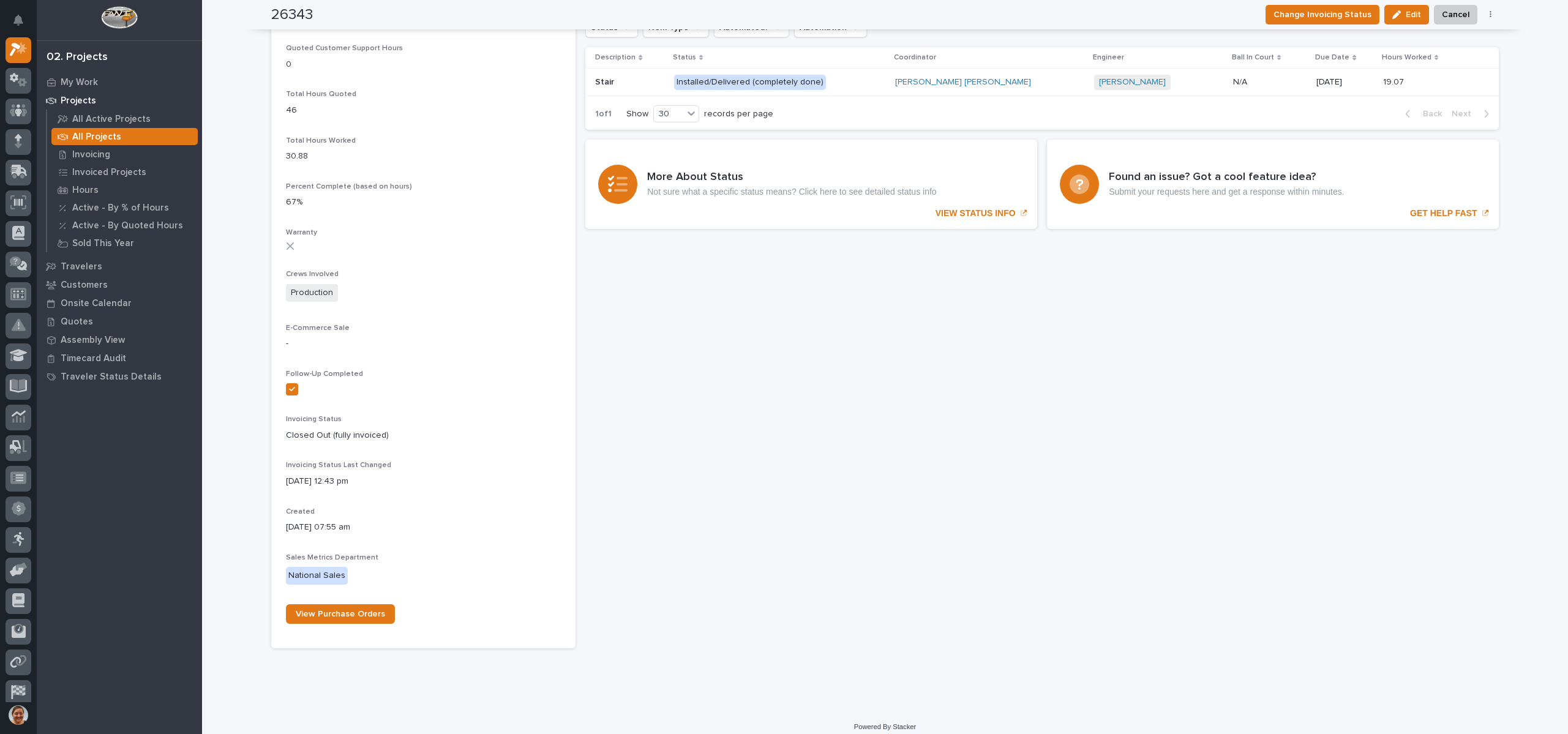
click at [621, 89] on div "Stair Stair" at bounding box center [629, 82] width 69 height 20
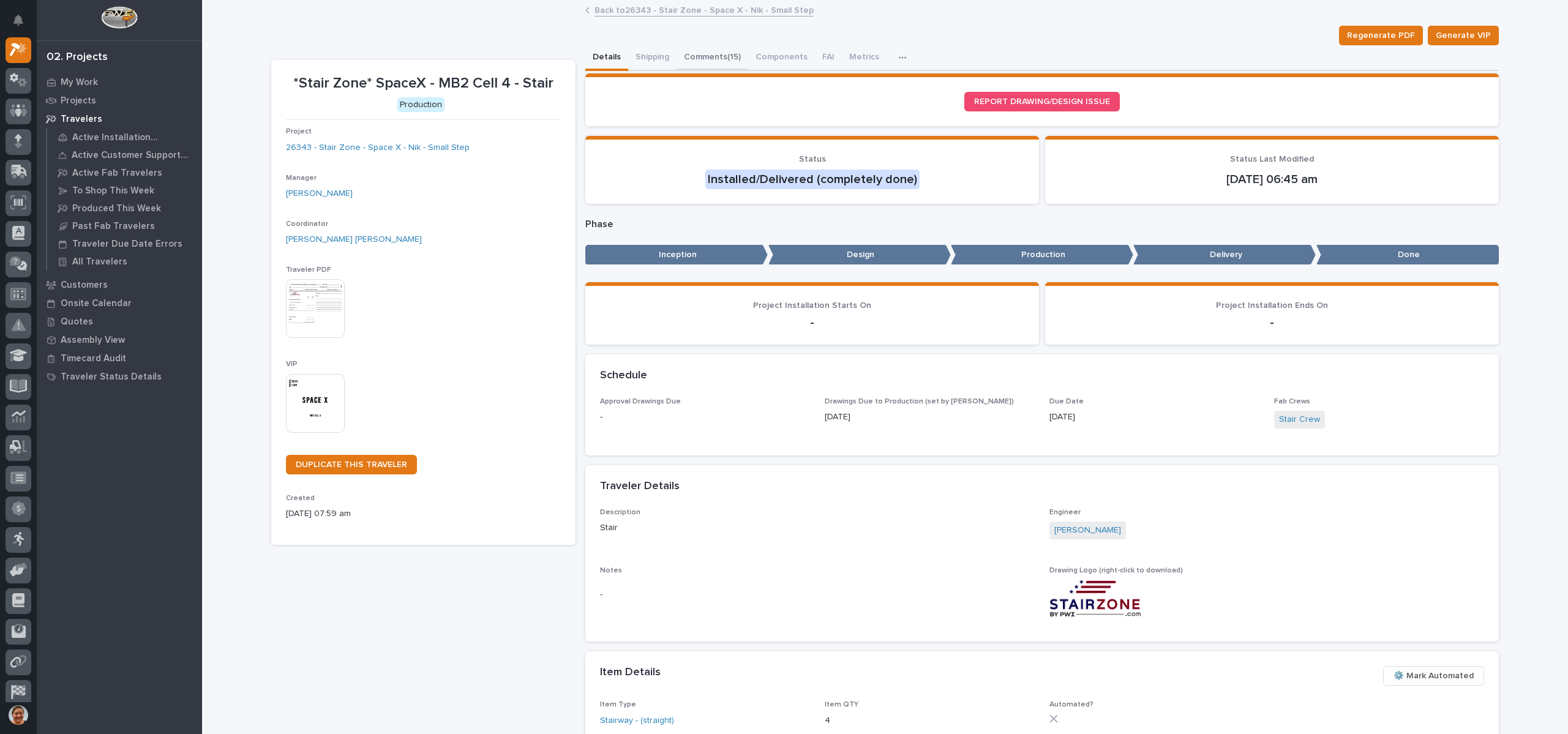
click at [691, 50] on button "Comments (15)" at bounding box center [712, 58] width 72 height 26
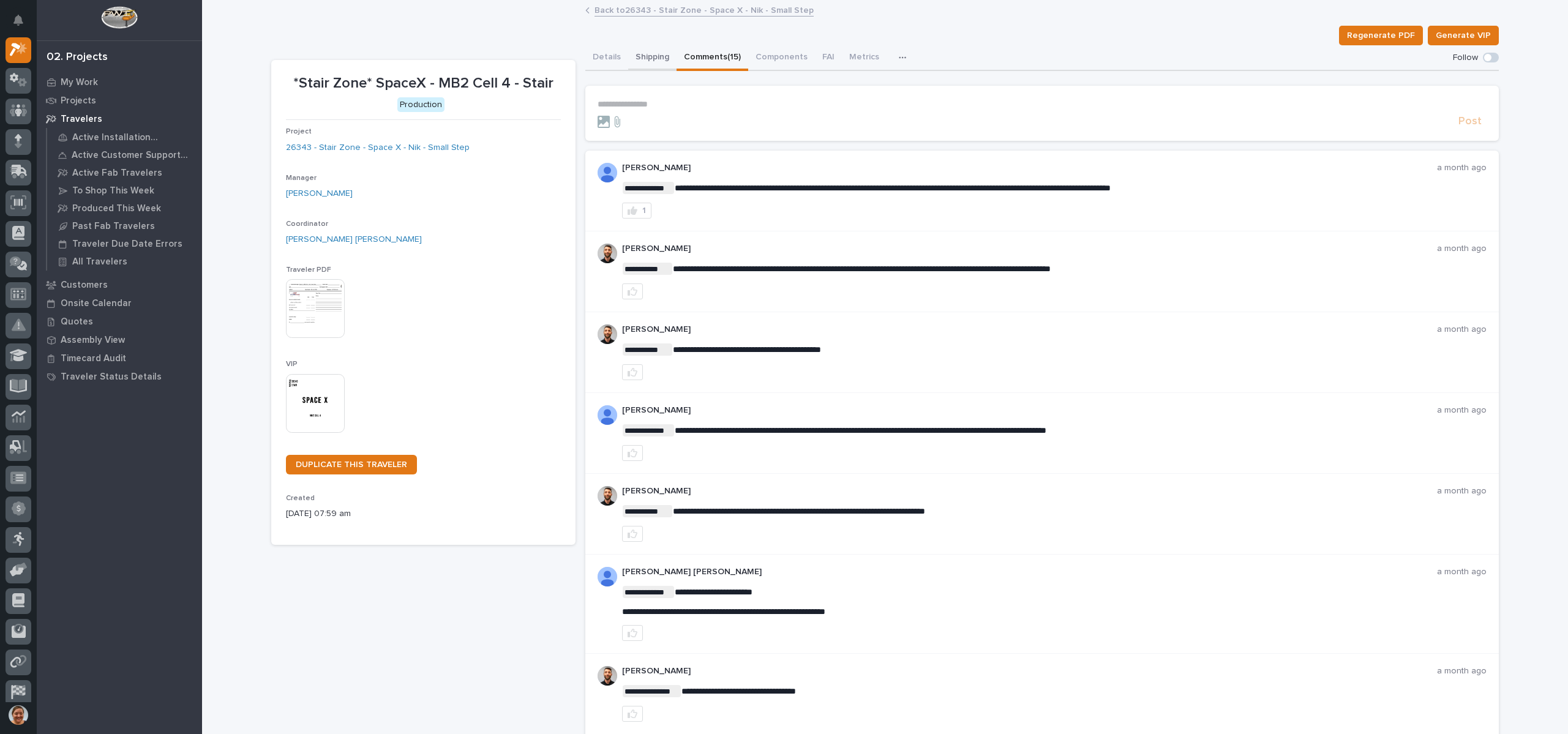
click at [628, 55] on button "Shipping" at bounding box center [653, 58] width 48 height 26
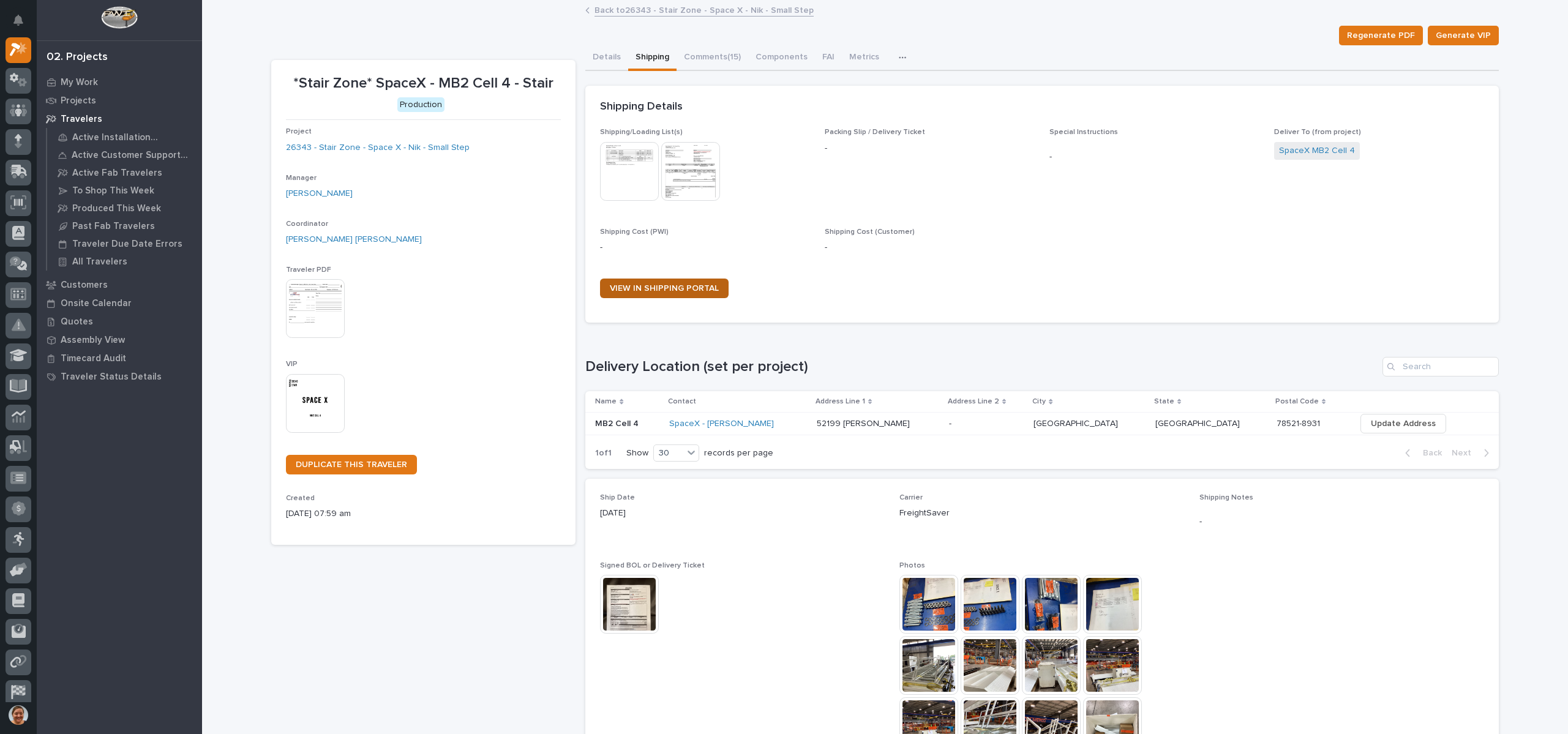
click at [673, 290] on span "VIEW IN SHIPPING PORTAL" at bounding box center [664, 288] width 109 height 9
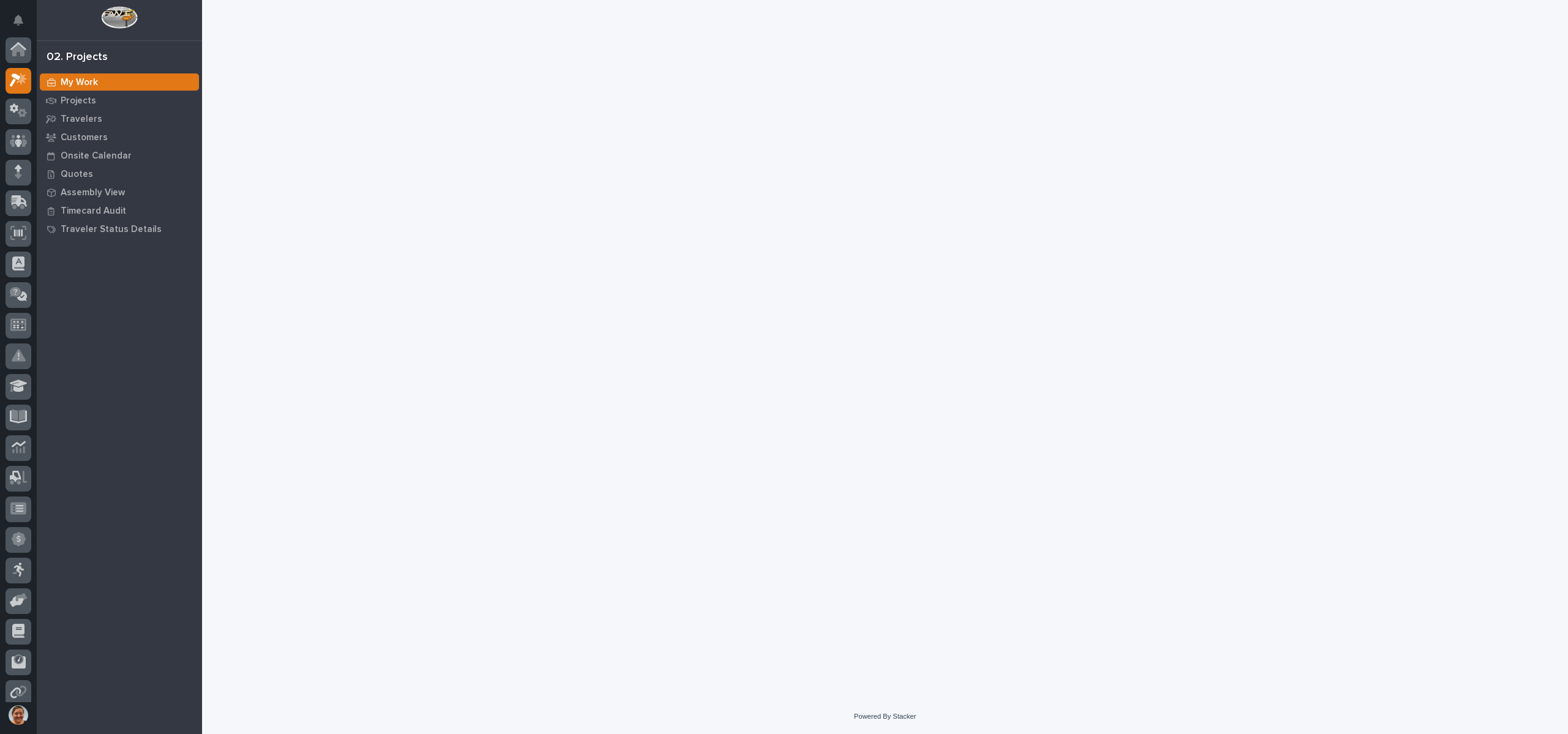
scroll to position [31, 0]
click at [75, 100] on p "Projects" at bounding box center [78, 101] width 36 height 11
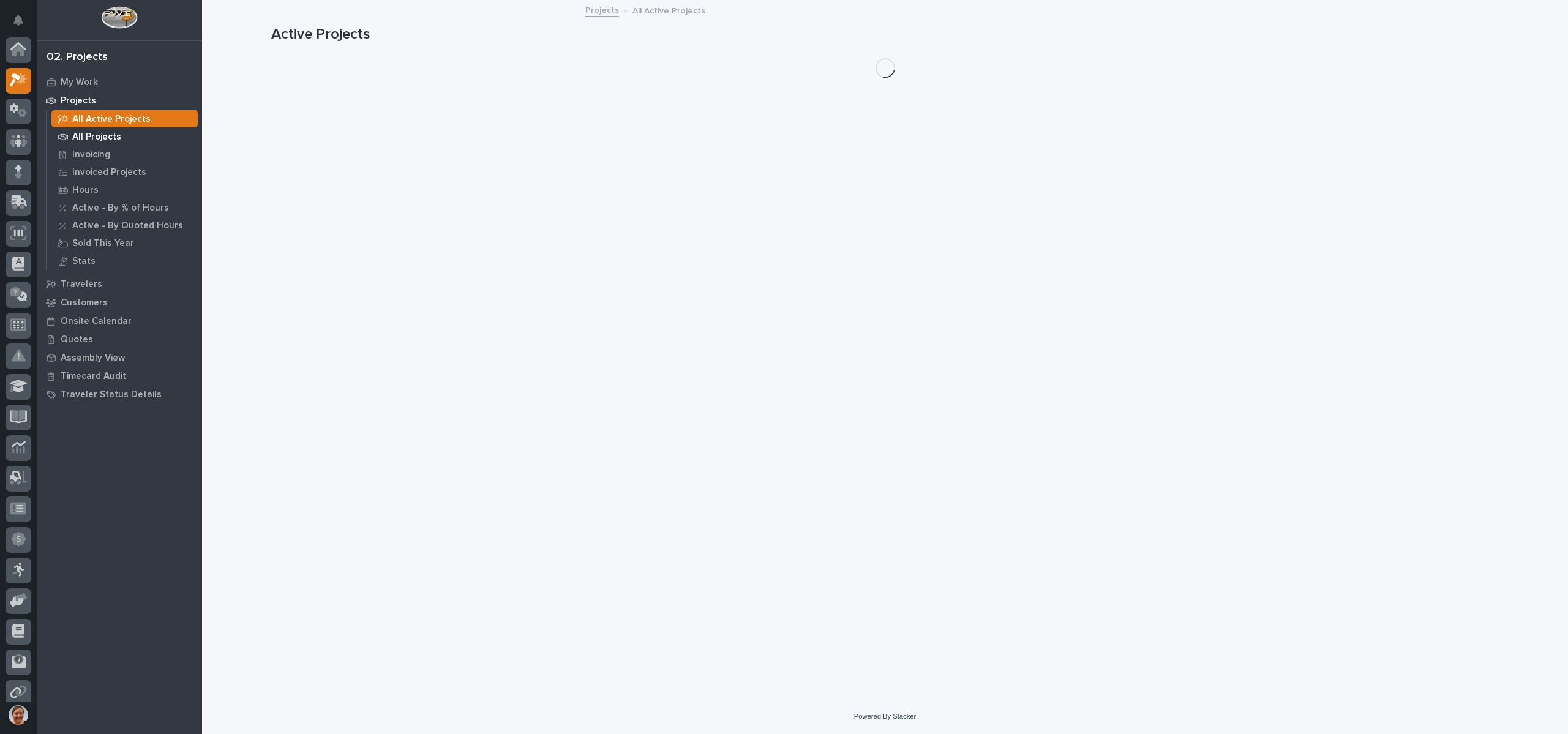
scroll to position [31, 0]
click at [99, 131] on p "All Projects" at bounding box center [97, 137] width 49 height 11
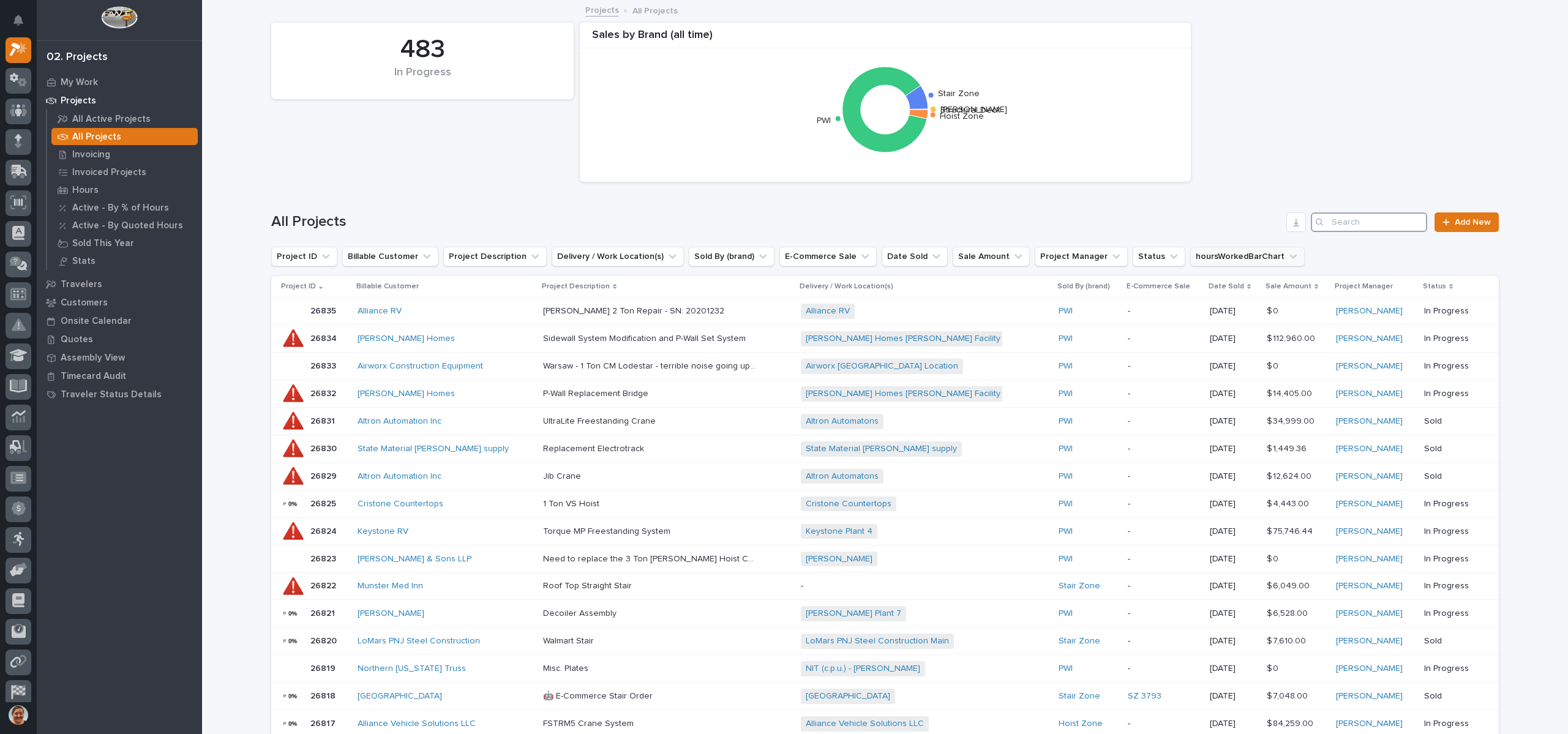
click at [1349, 225] on input "Search" at bounding box center [1369, 222] width 116 height 20
type input "26760"
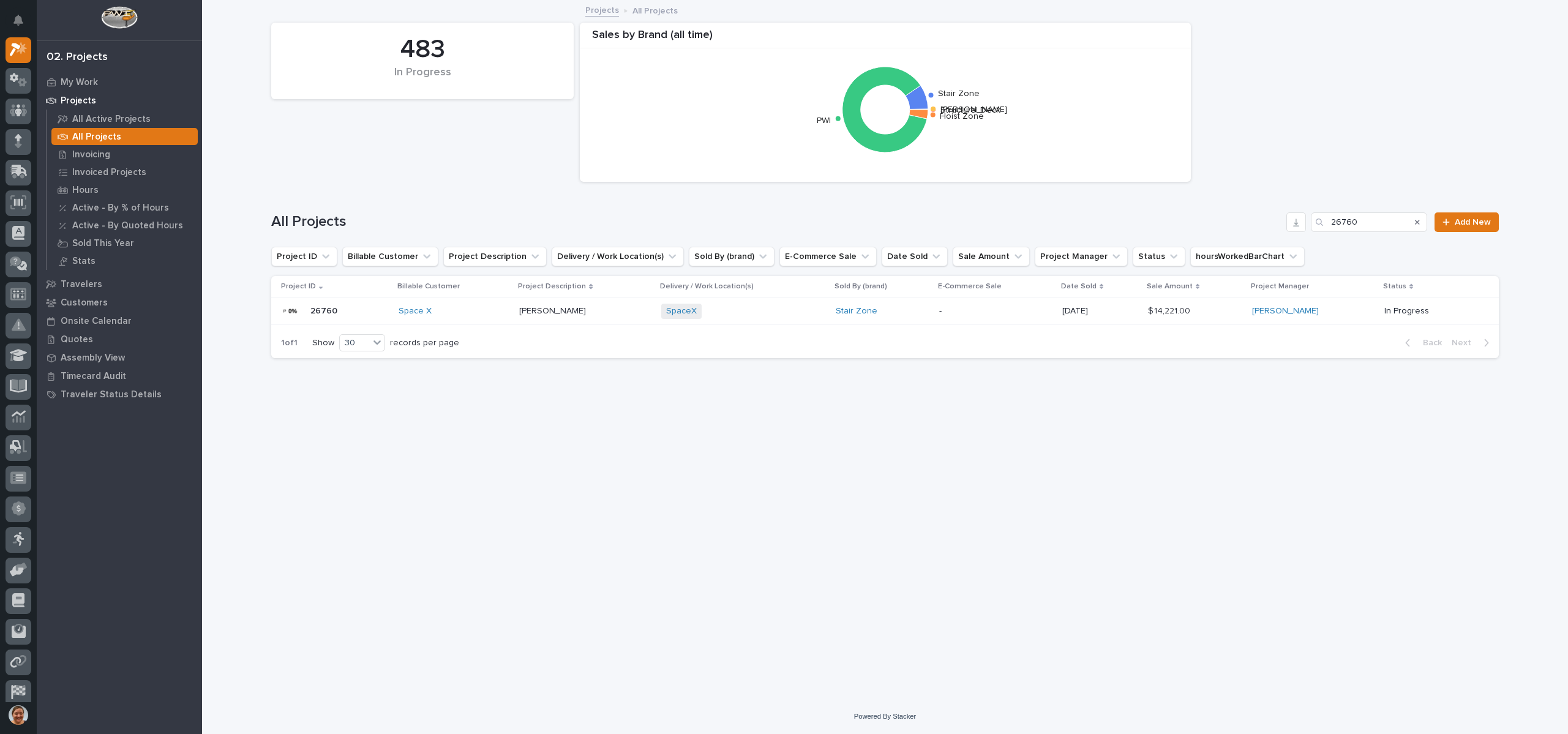
click at [320, 309] on p "26760" at bounding box center [325, 310] width 29 height 13
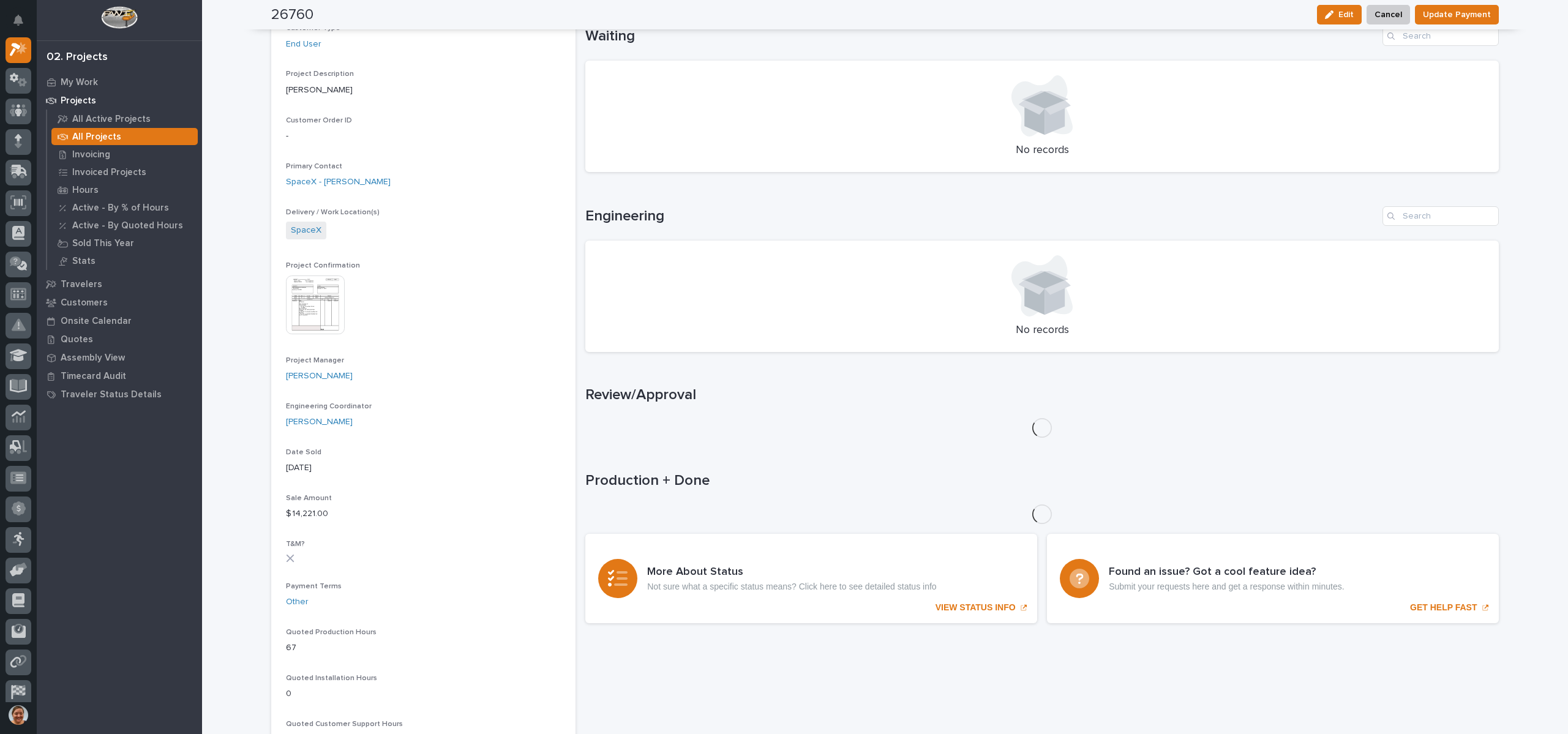
scroll to position [184, 0]
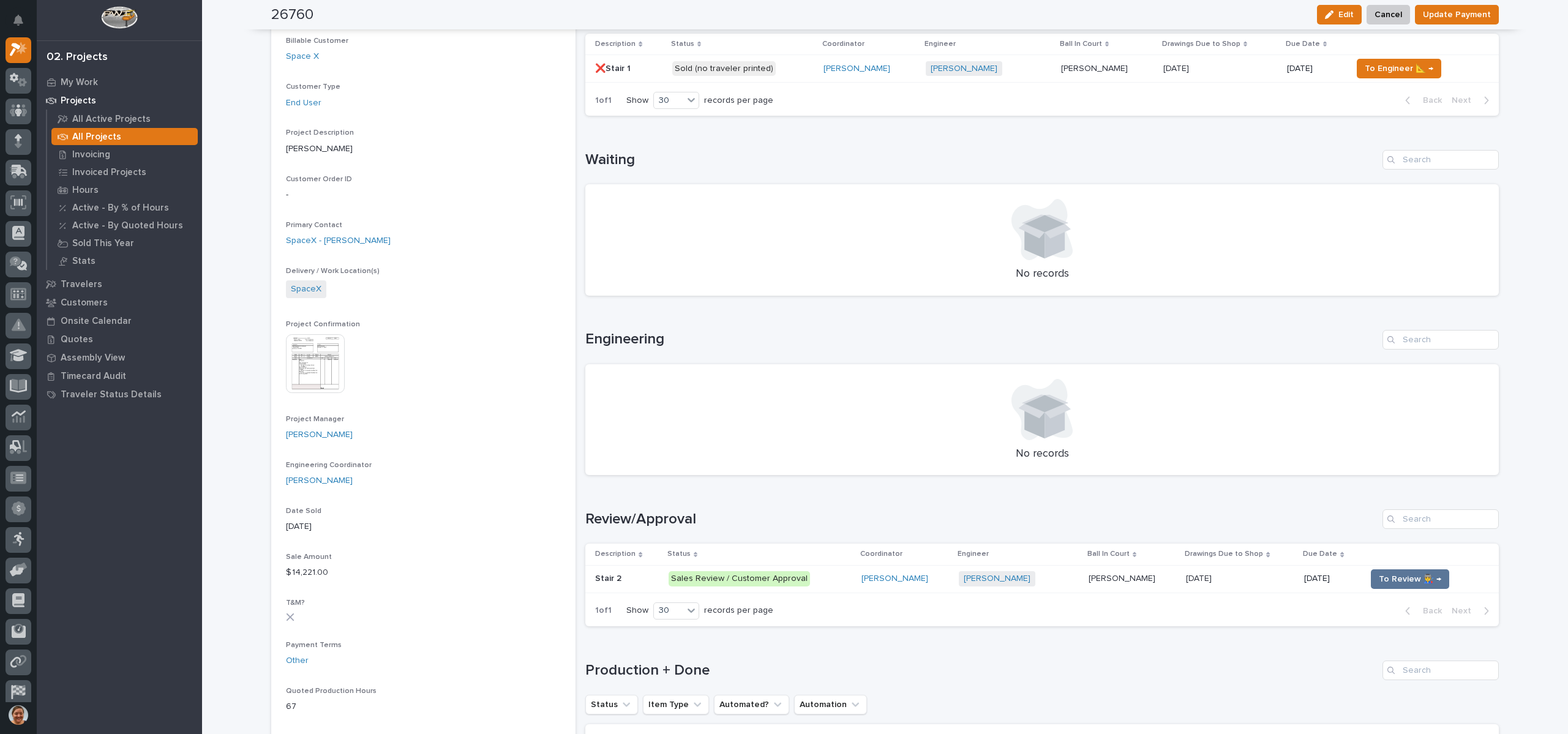
click at [599, 580] on p "Stair 2" at bounding box center [609, 577] width 29 height 13
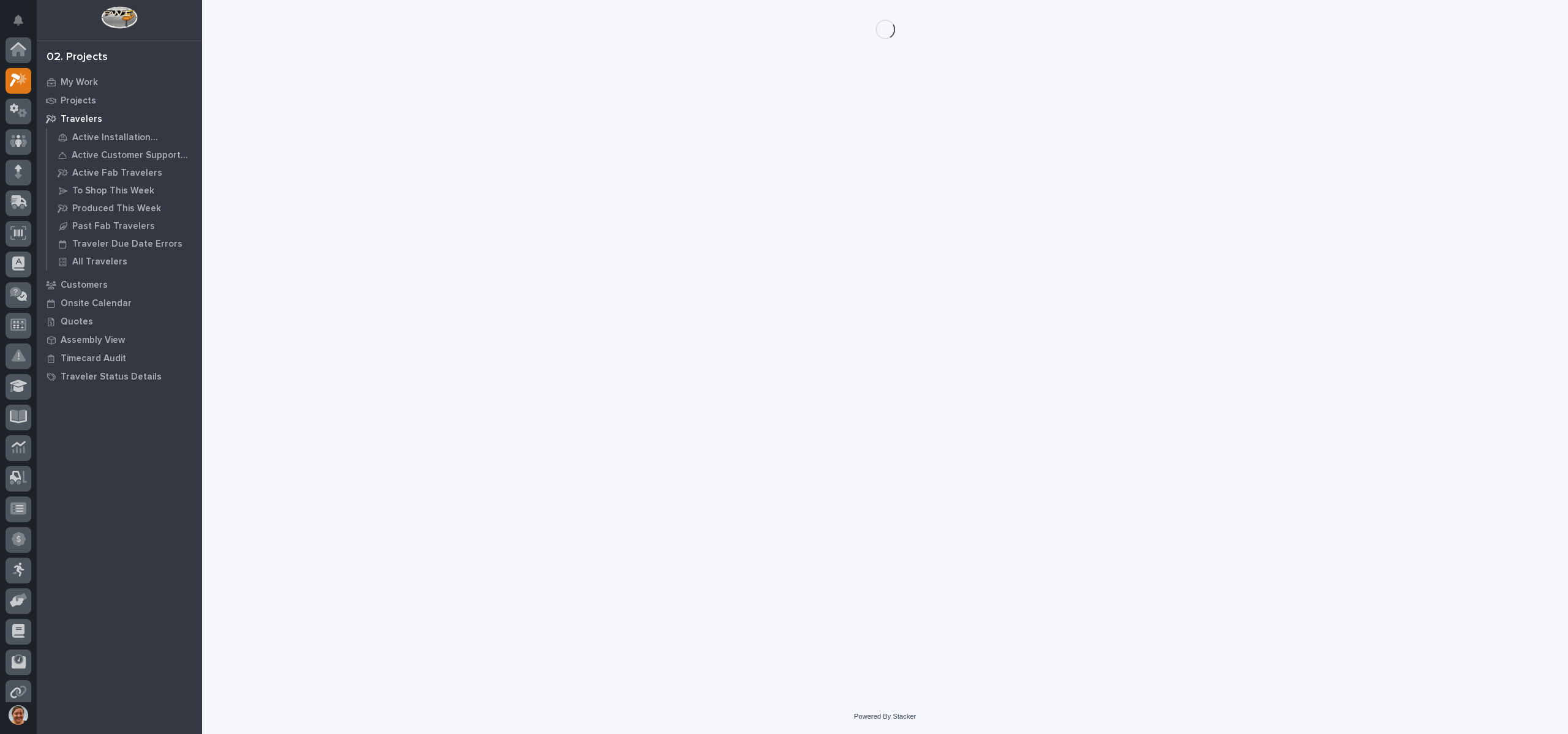
scroll to position [31, 0]
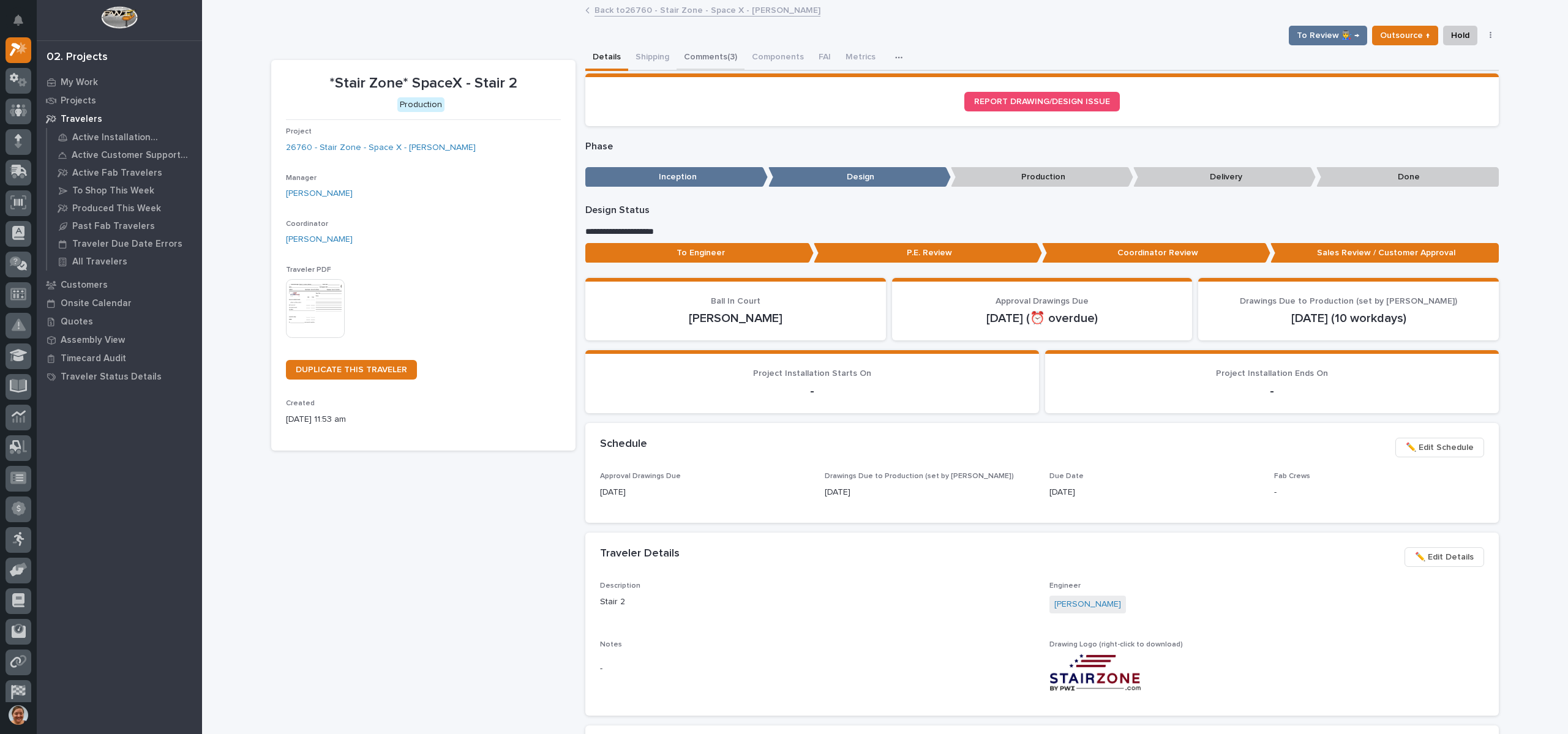
click at [685, 54] on button "Comments (3)" at bounding box center [711, 58] width 68 height 26
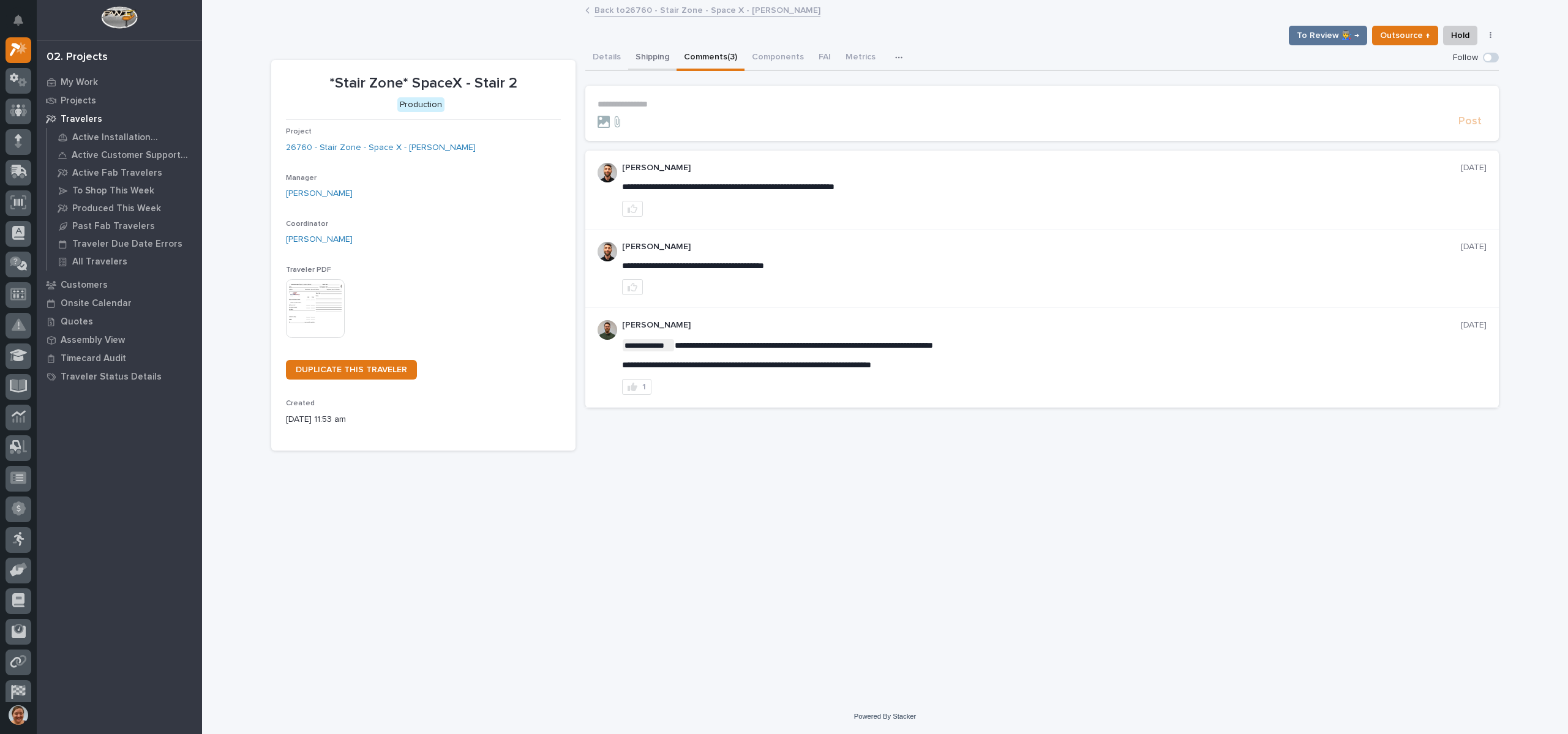
click at [632, 55] on button "Shipping" at bounding box center [653, 58] width 48 height 26
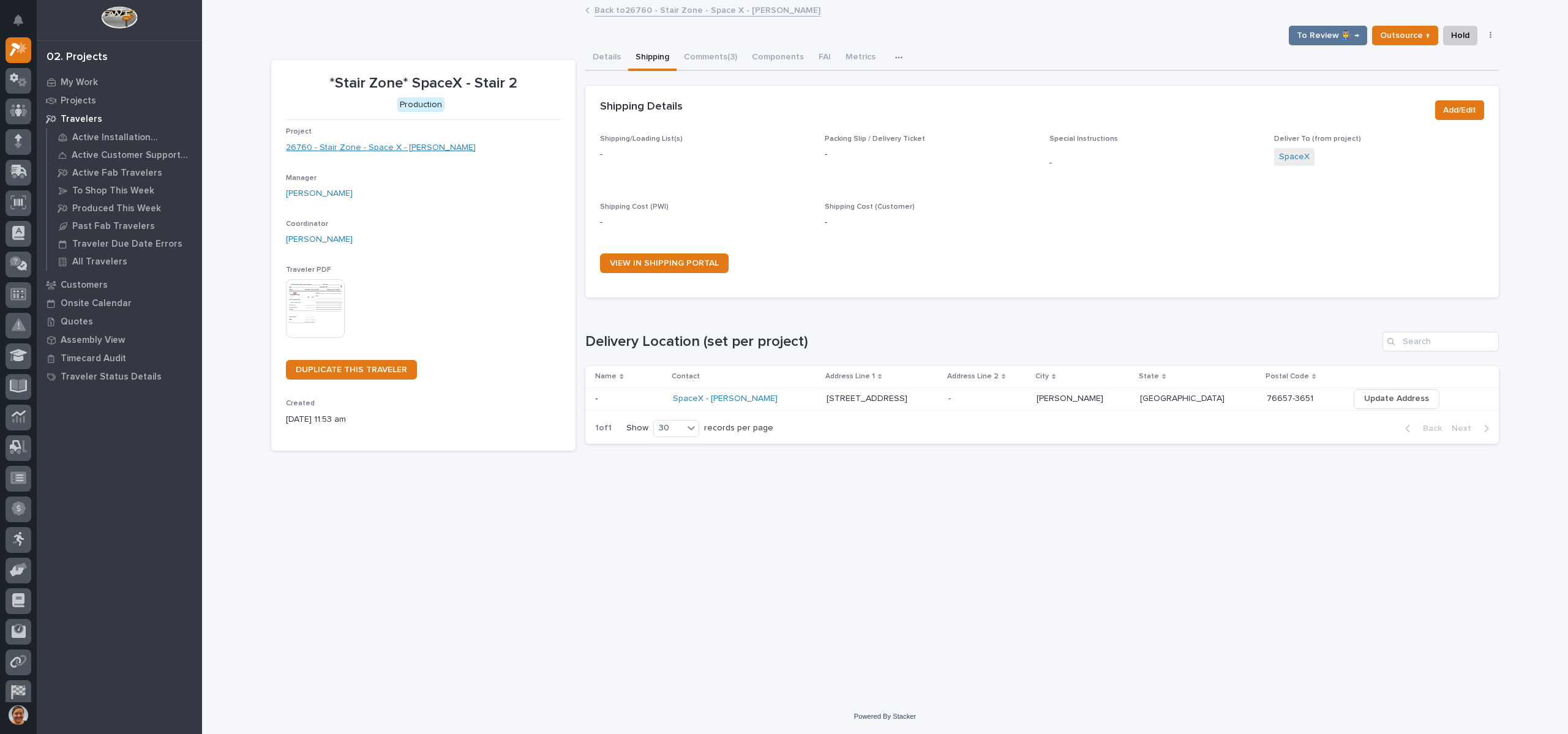
click at [377, 150] on link "26760 - Stair Zone - Space X - Harrison Holloway" at bounding box center [381, 148] width 190 height 13
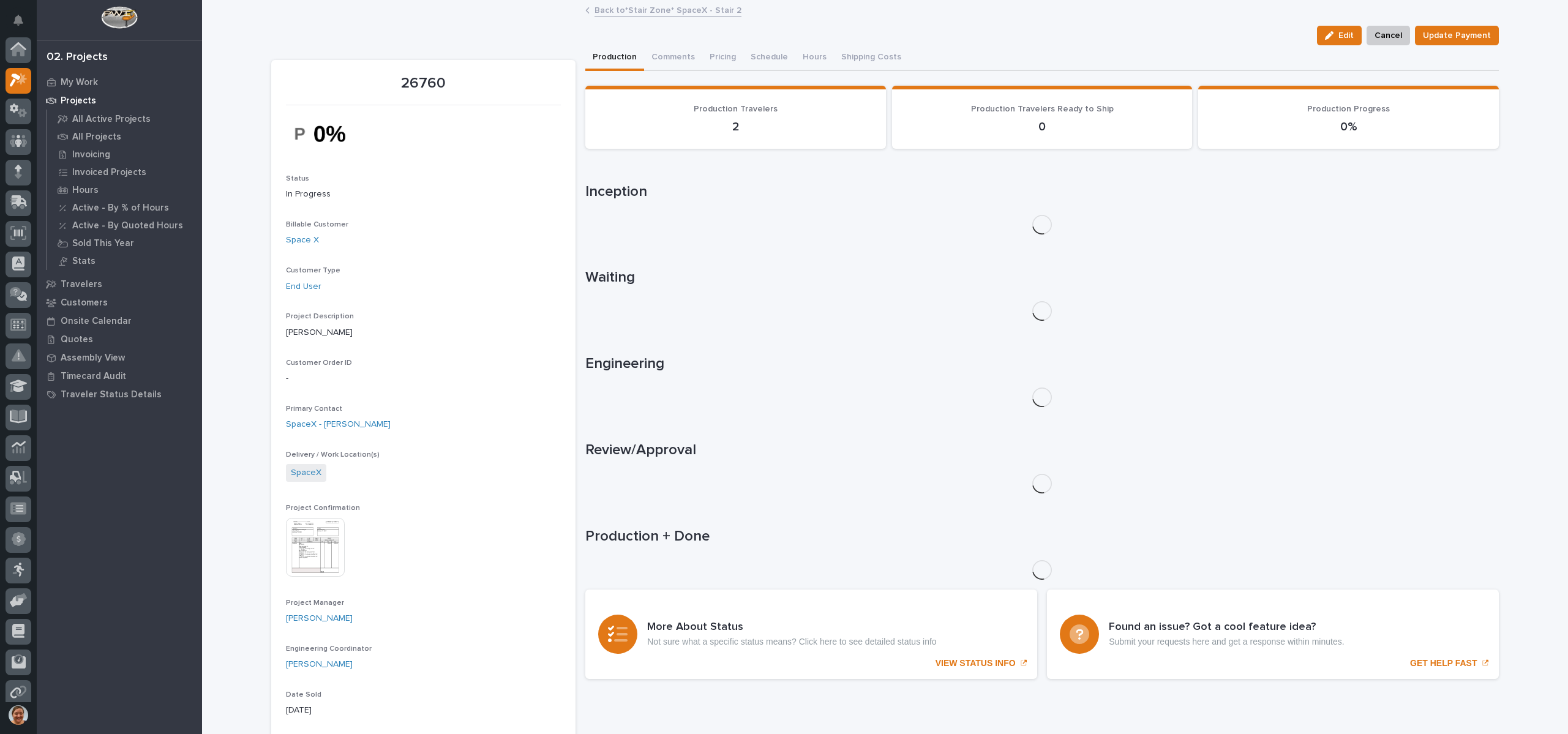
scroll to position [31, 0]
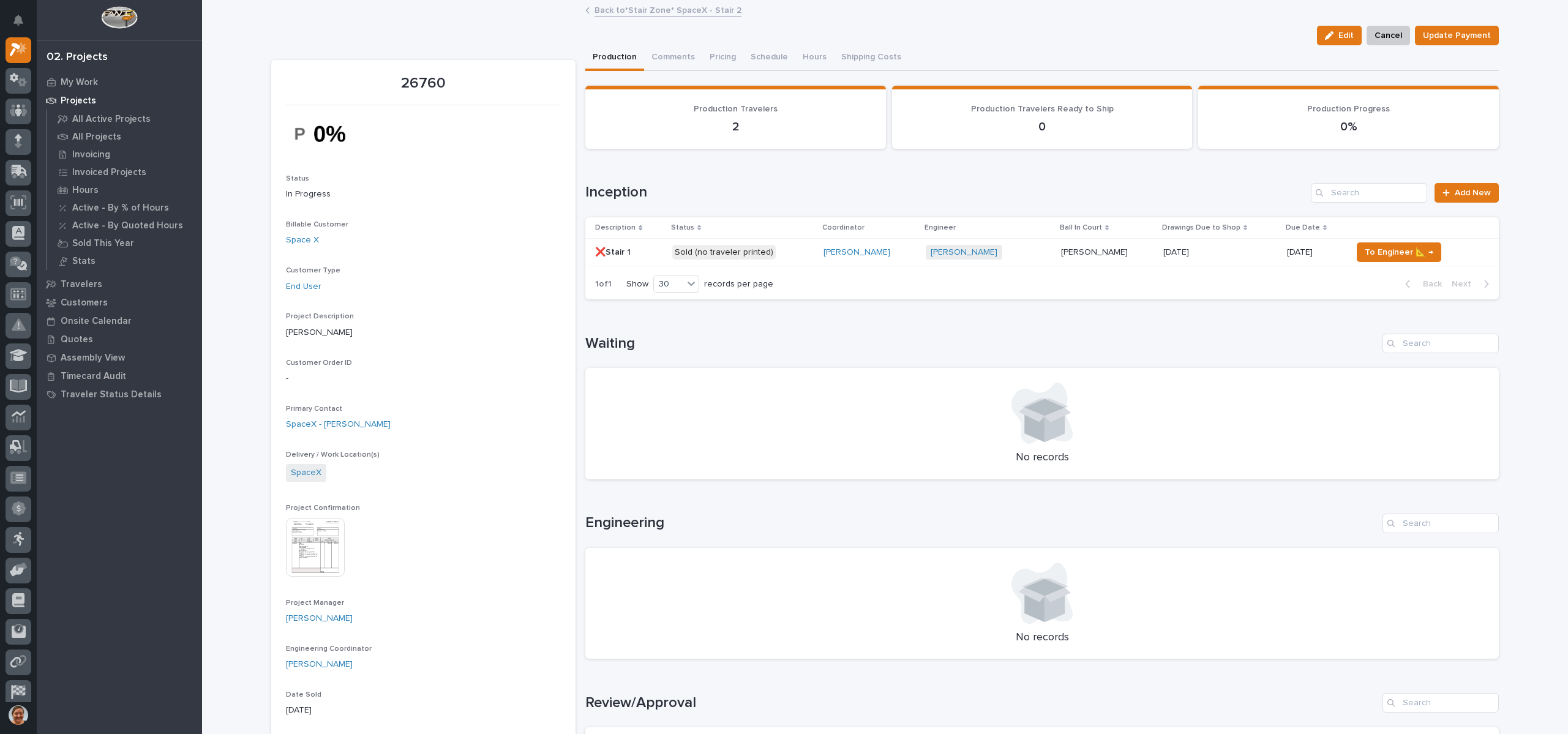
click at [315, 539] on img at bounding box center [315, 547] width 59 height 59
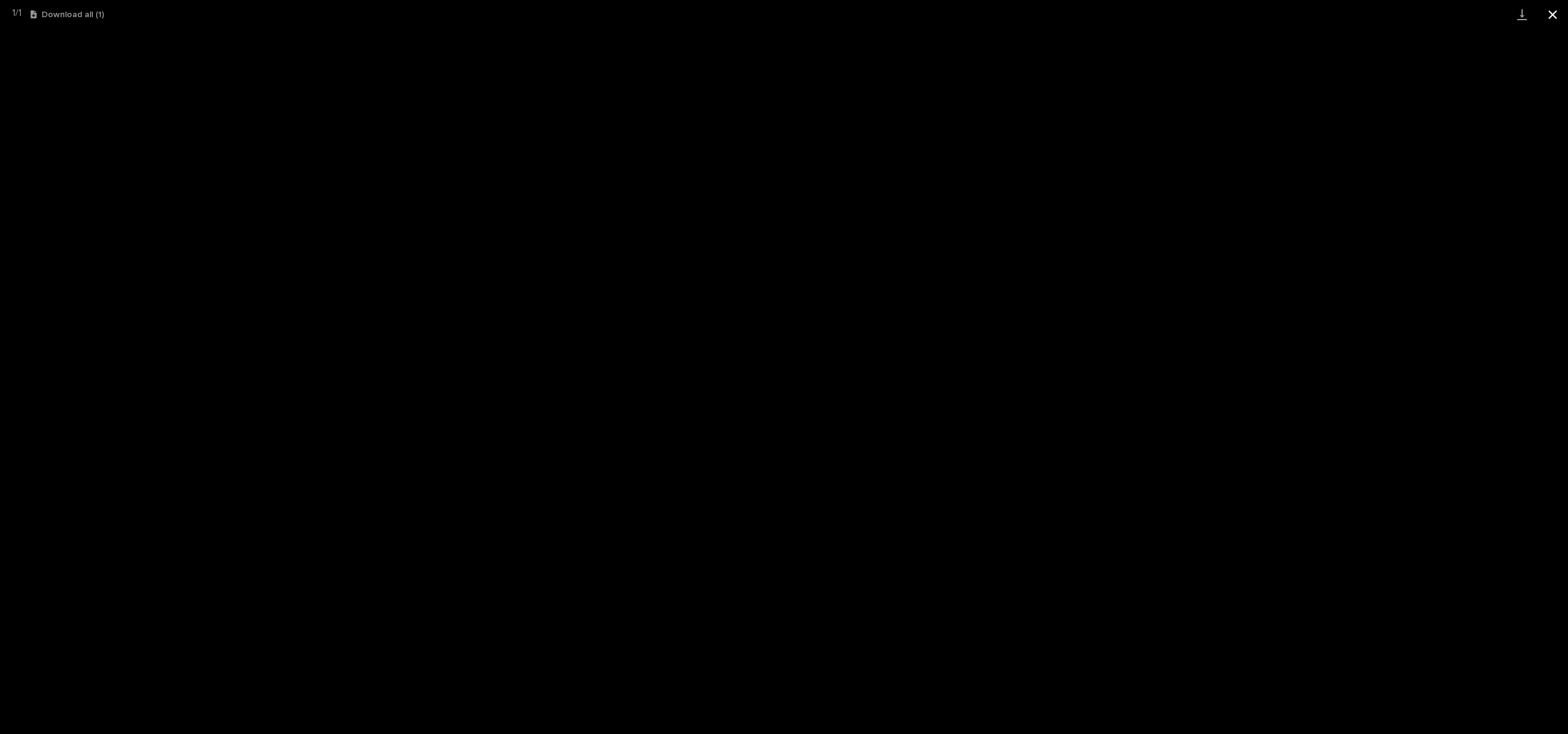
click at [1550, 11] on button "Close gallery" at bounding box center [1552, 14] width 31 height 29
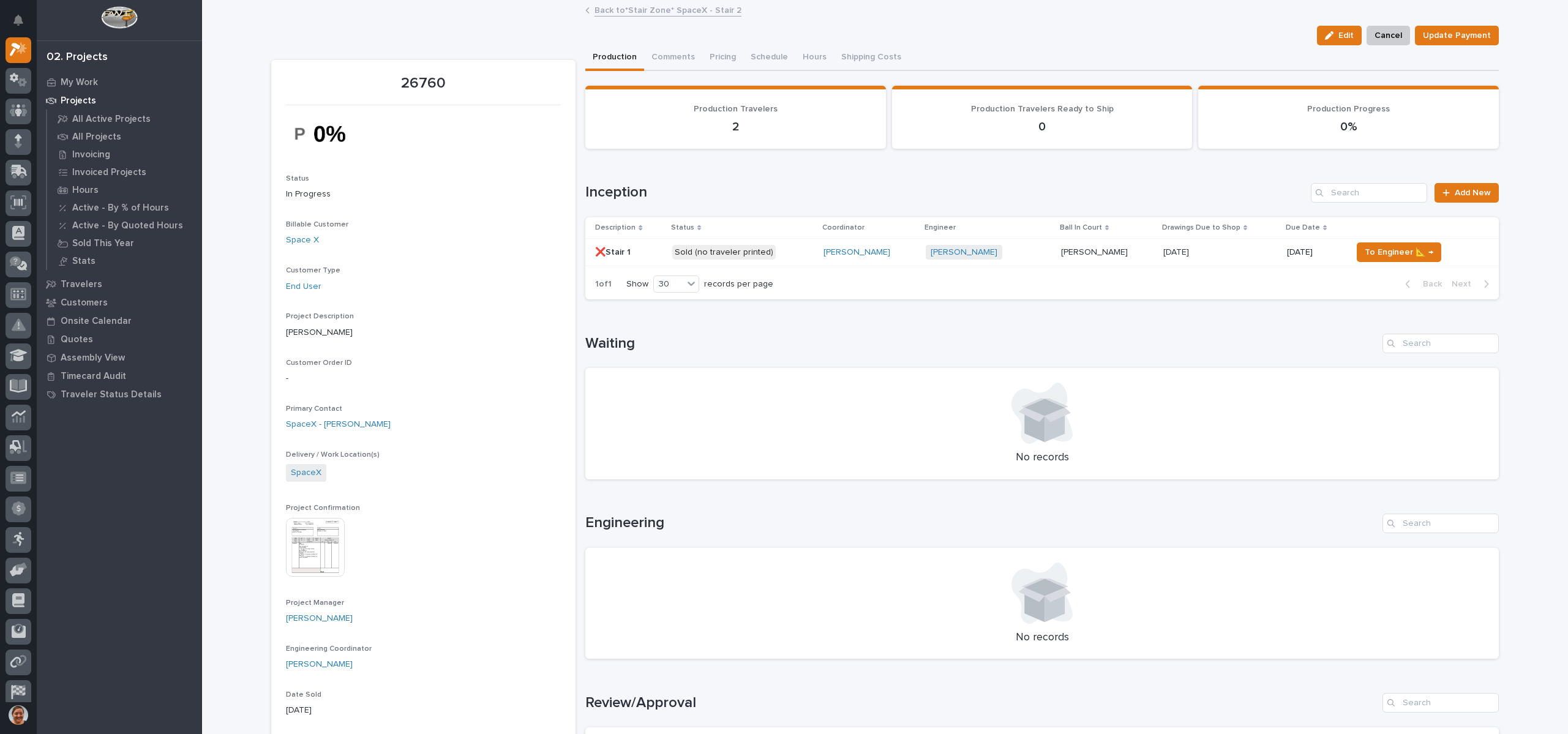
click at [302, 564] on img at bounding box center [315, 547] width 59 height 59
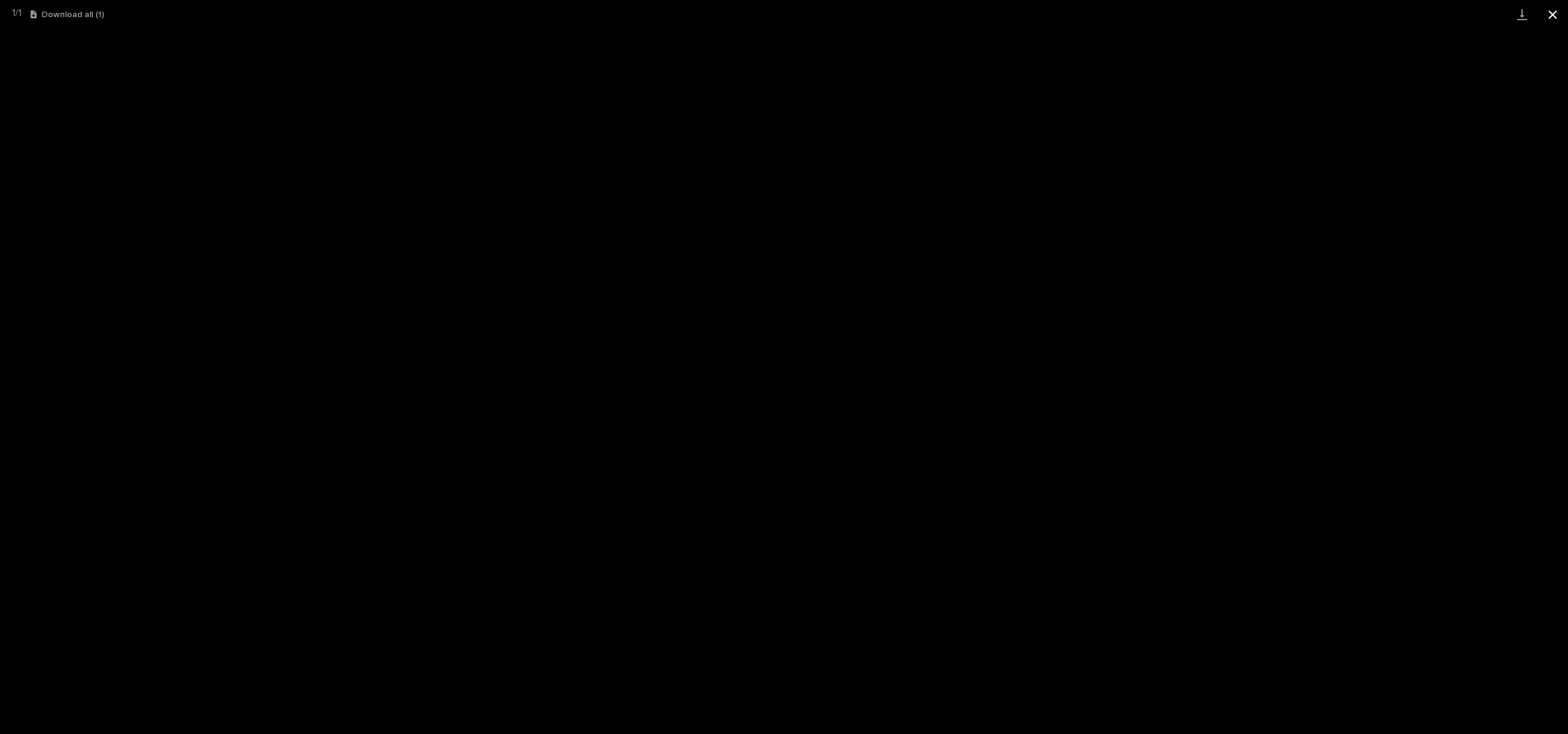
click at [1547, 11] on button "Close gallery" at bounding box center [1552, 14] width 31 height 29
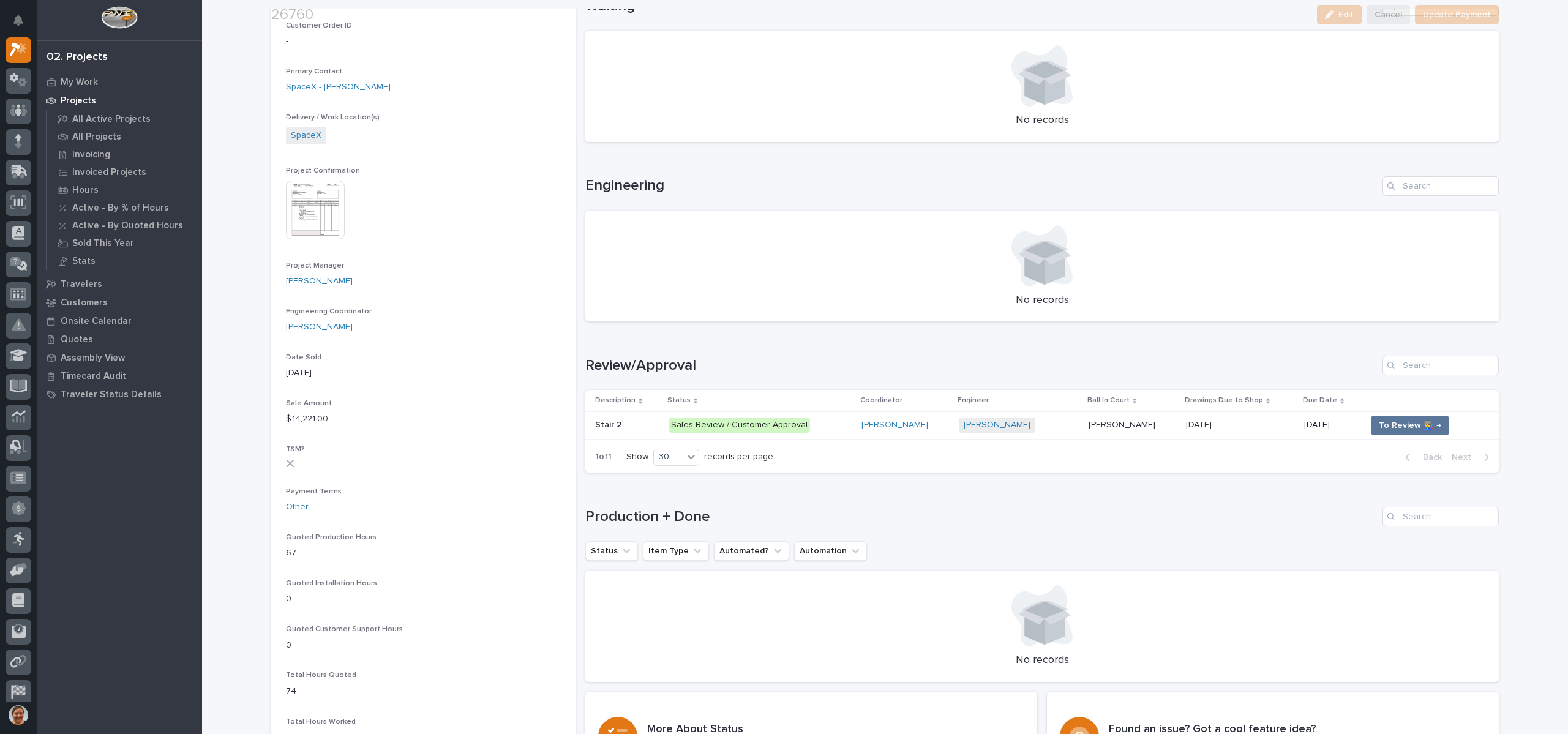
scroll to position [551, 0]
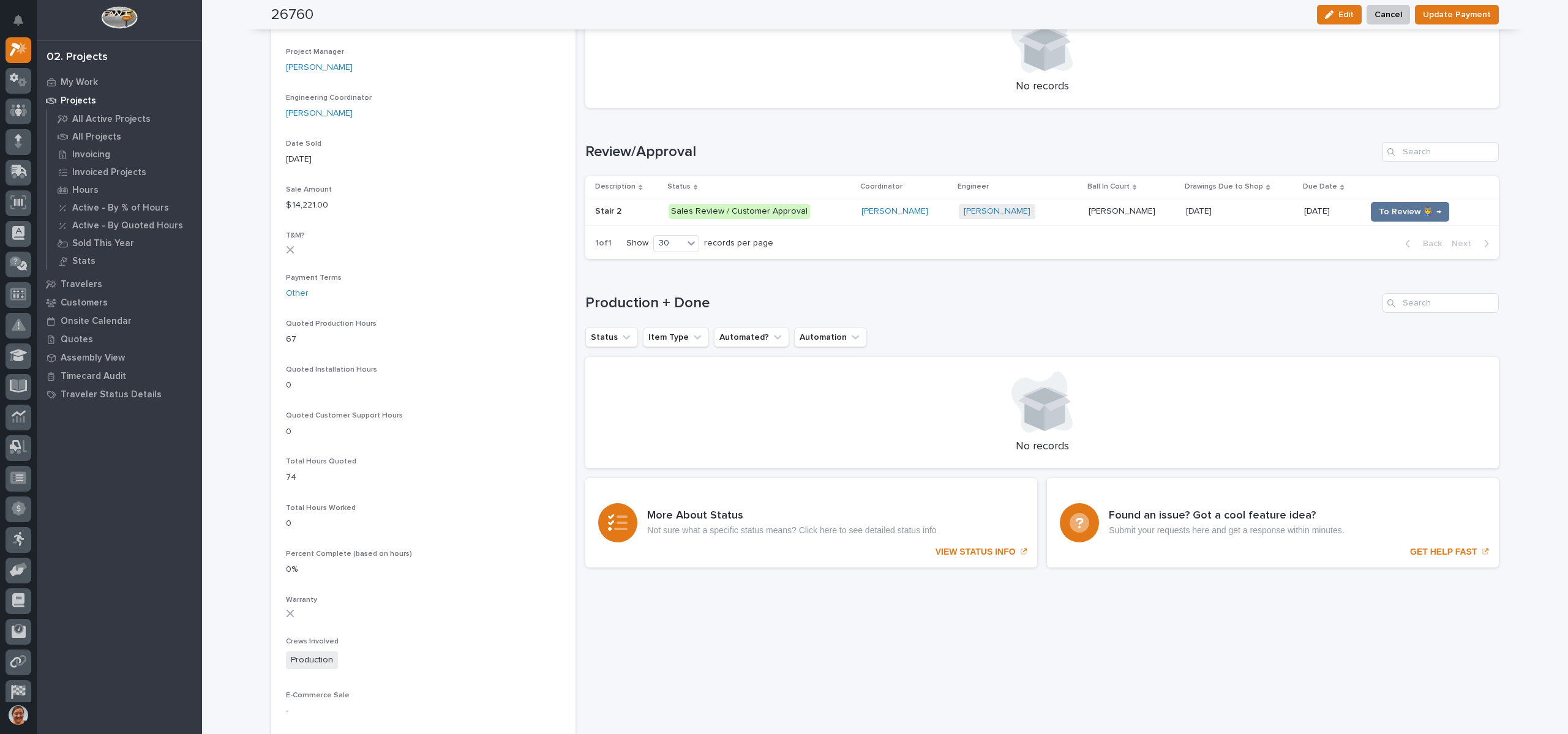
click at [621, 211] on p at bounding box center [627, 212] width 64 height 11
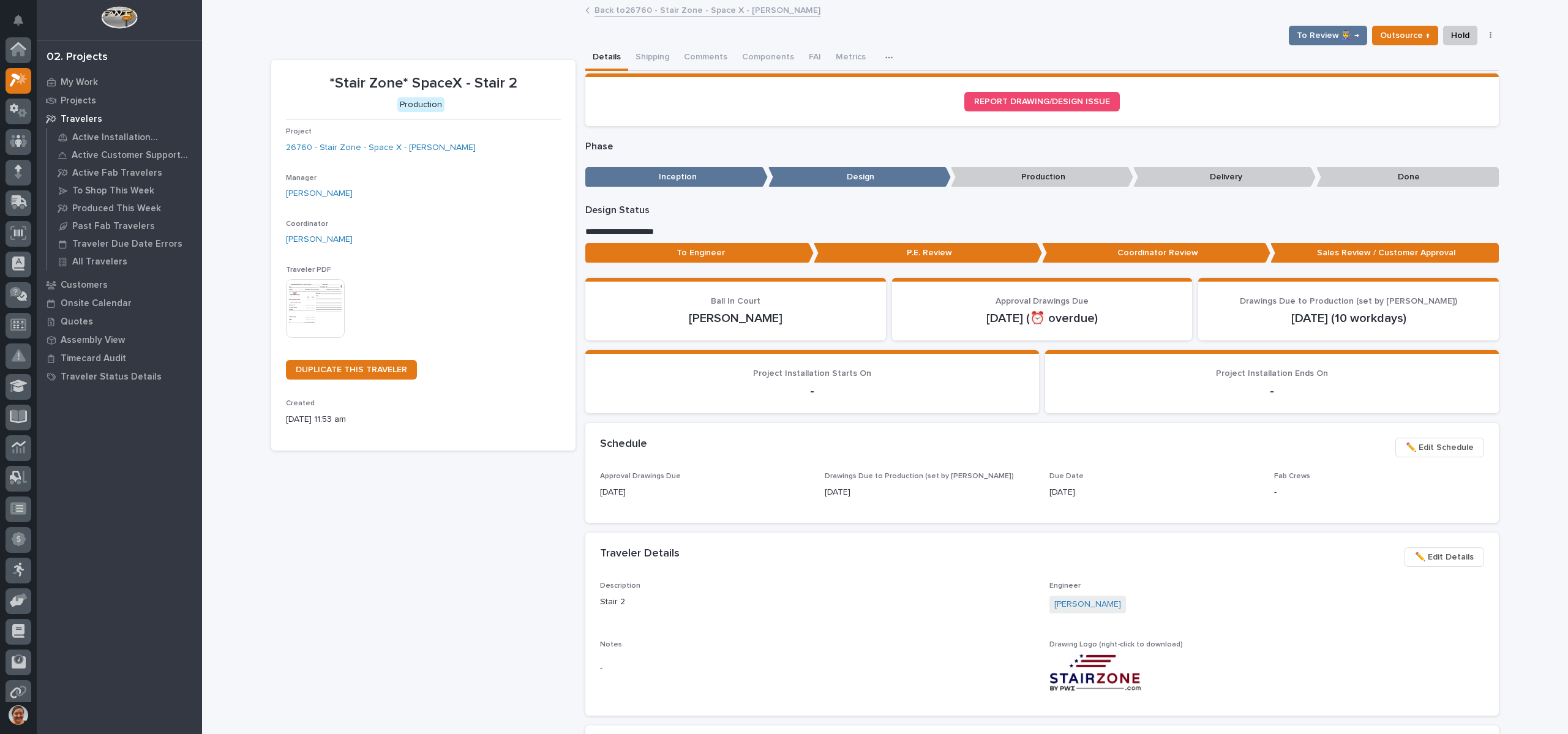
scroll to position [31, 0]
click at [653, 16] on link "Back to 26760 - Stair Zone - Space X - Harrison Holloway" at bounding box center [707, 9] width 226 height 14
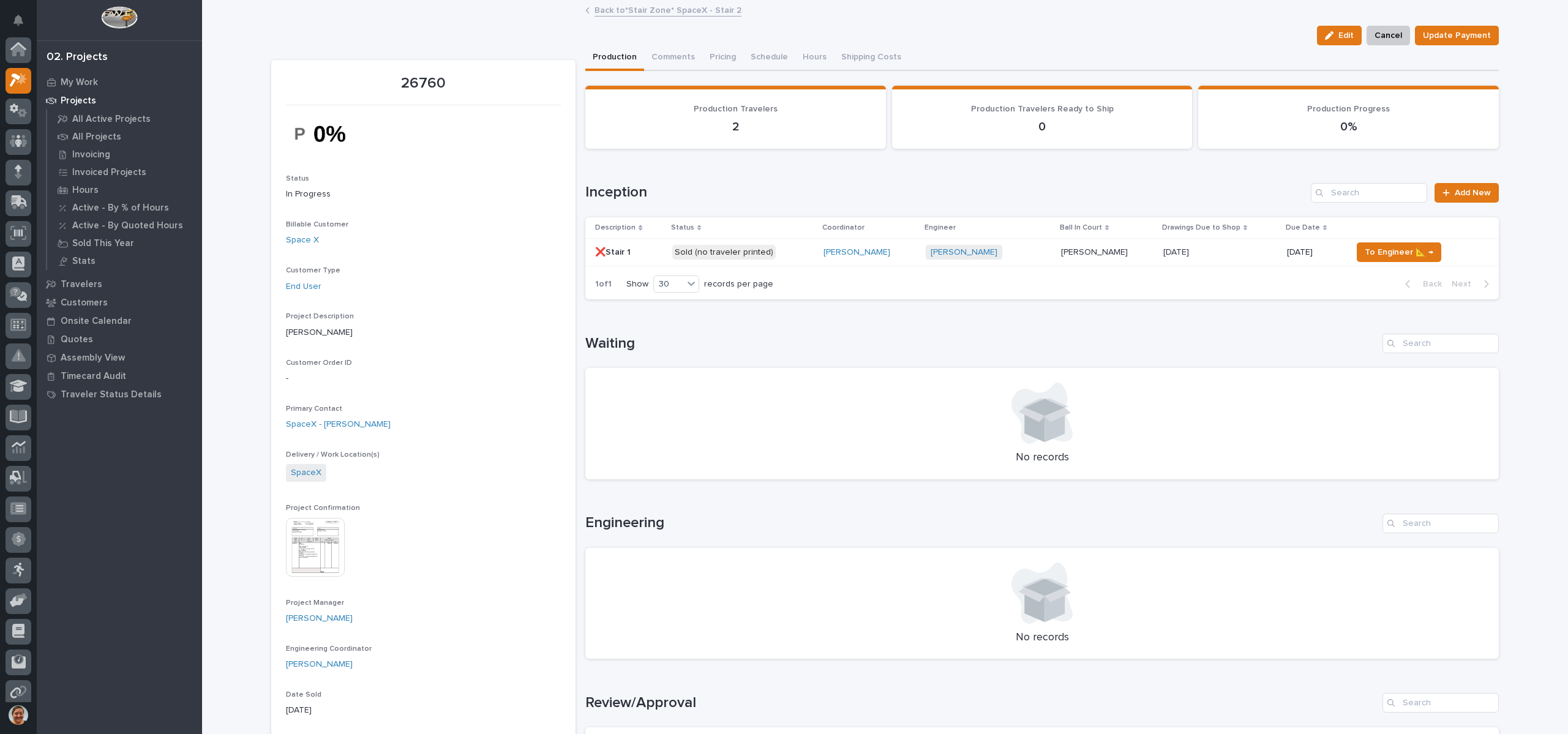
scroll to position [31, 0]
